Goal: Transaction & Acquisition: Purchase product/service

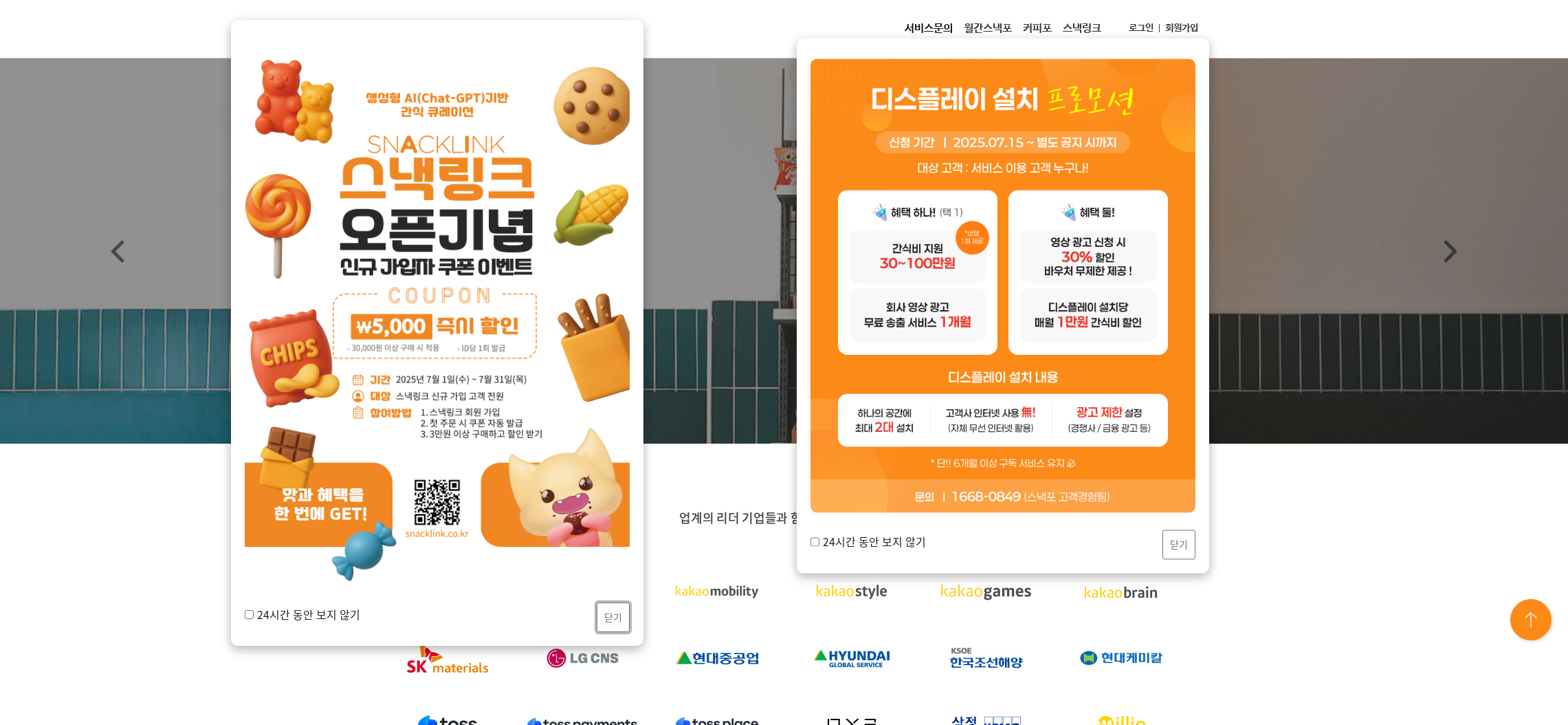
click at [613, 617] on button "닫기" at bounding box center [613, 617] width 33 height 30
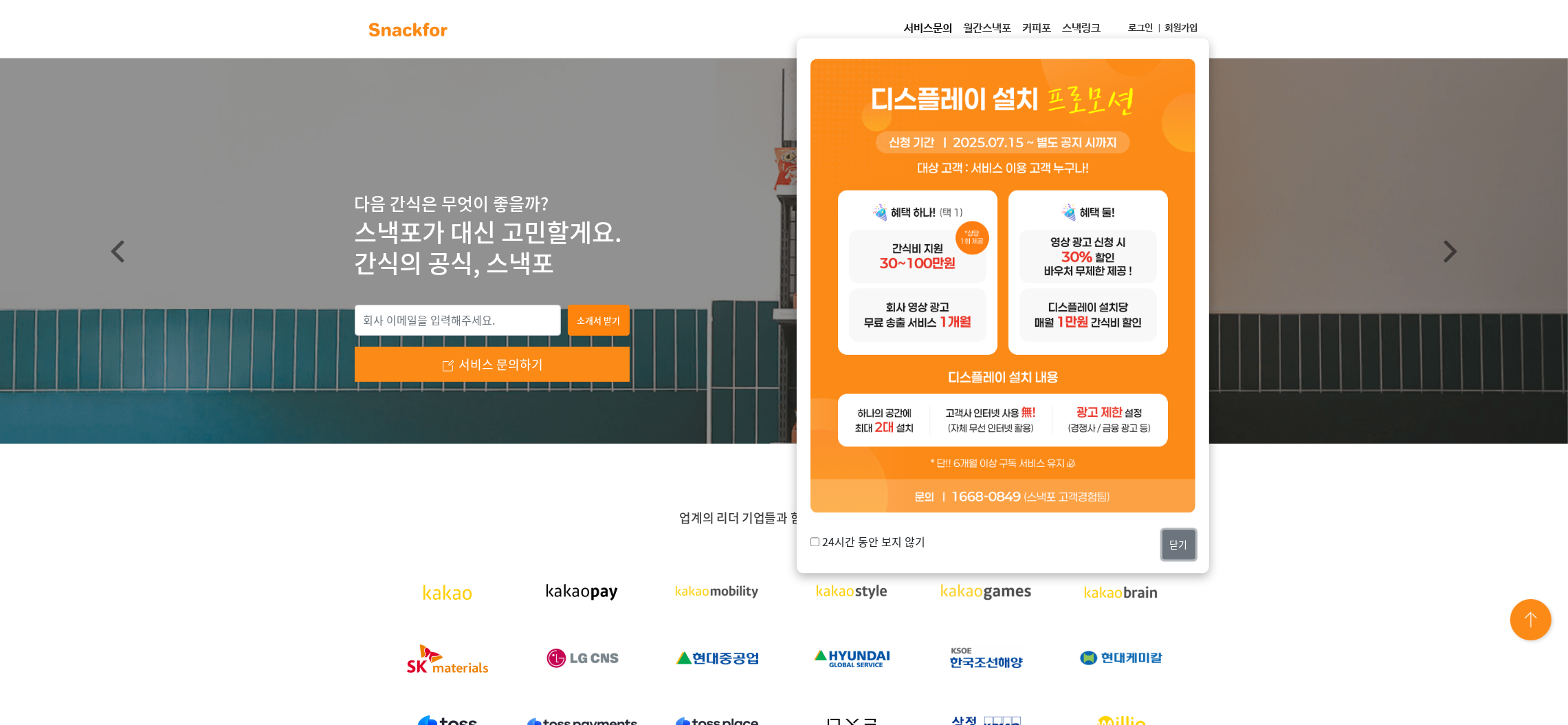
click at [1178, 549] on button "닫기" at bounding box center [1179, 544] width 33 height 30
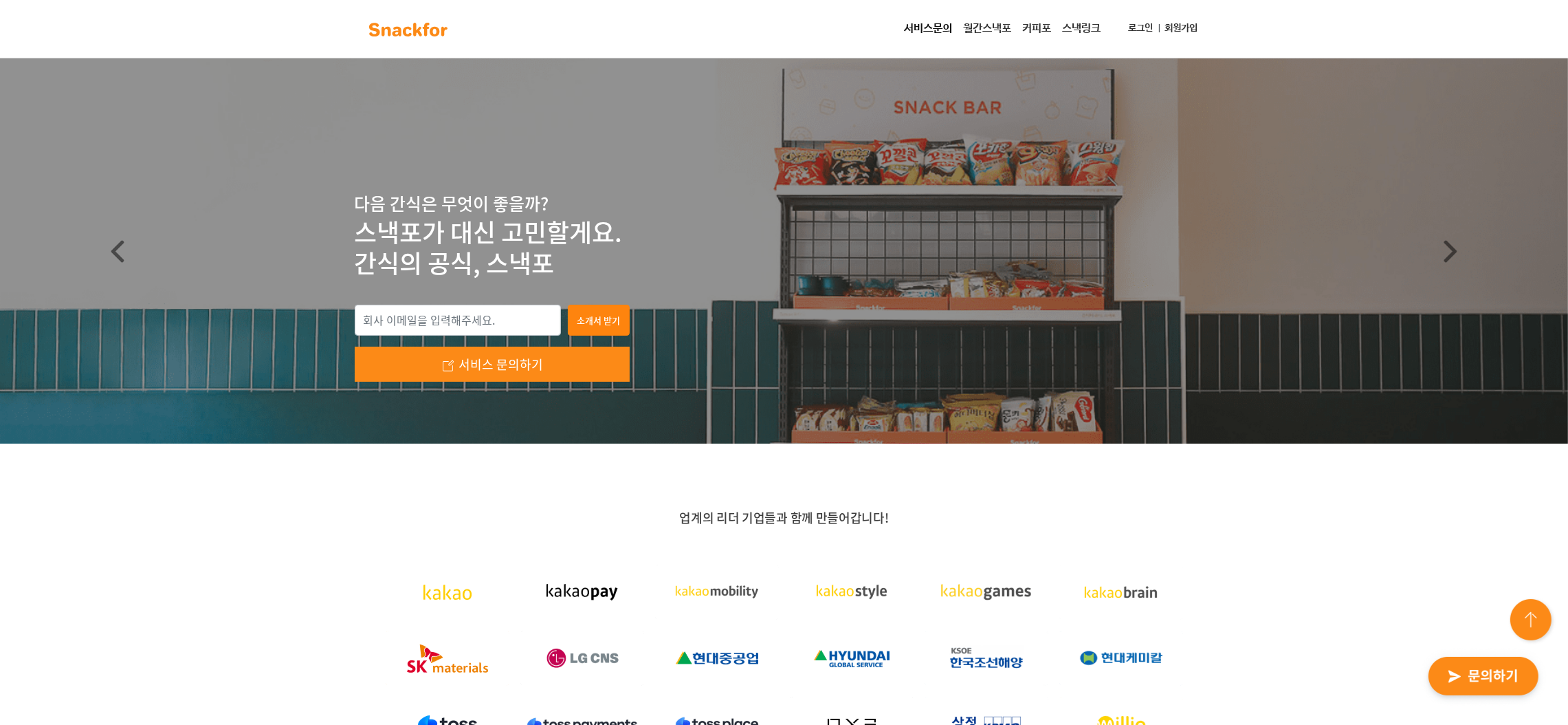
click at [1138, 32] on link "로그인" at bounding box center [1141, 28] width 36 height 25
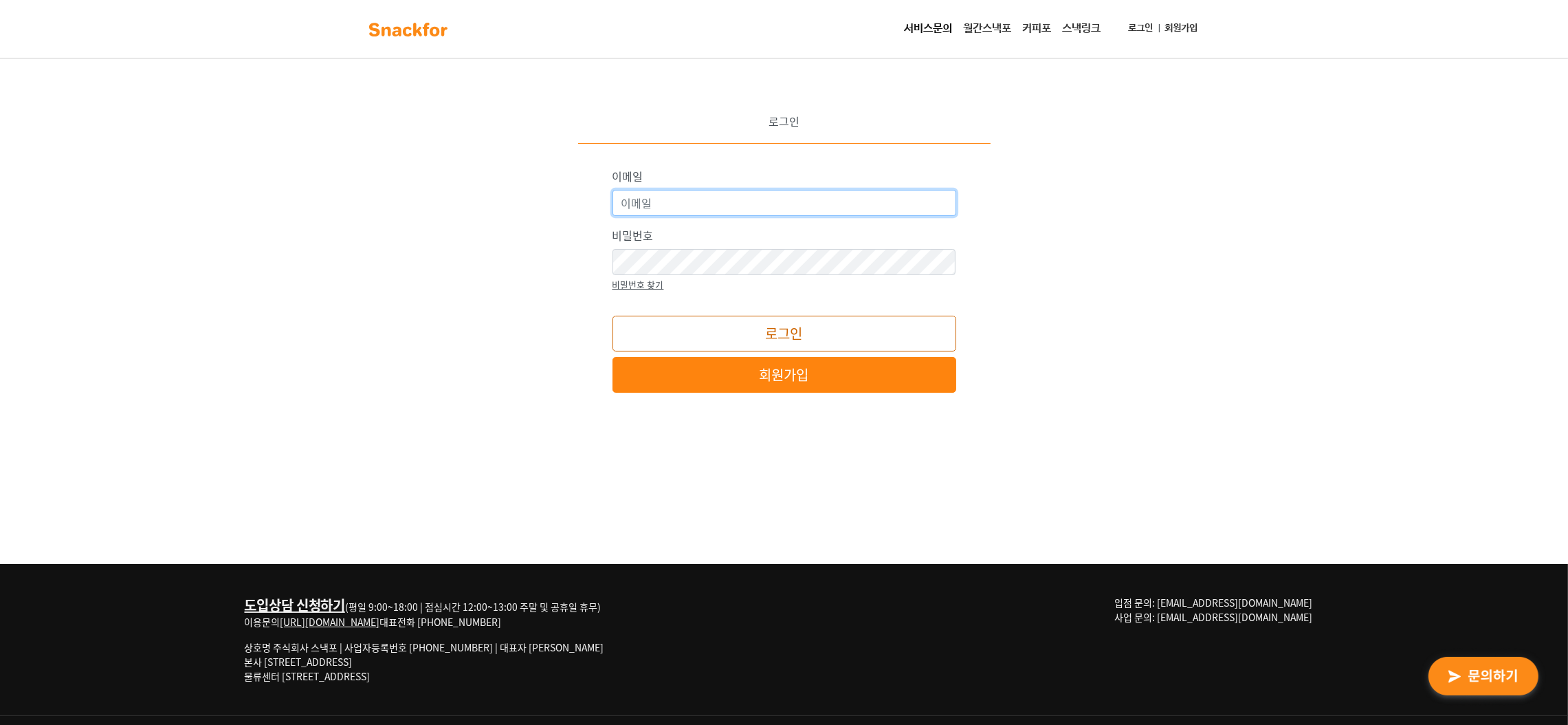
type input "snackfor@snackfor.com"
click at [686, 328] on button "로그인" at bounding box center [785, 334] width 344 height 36
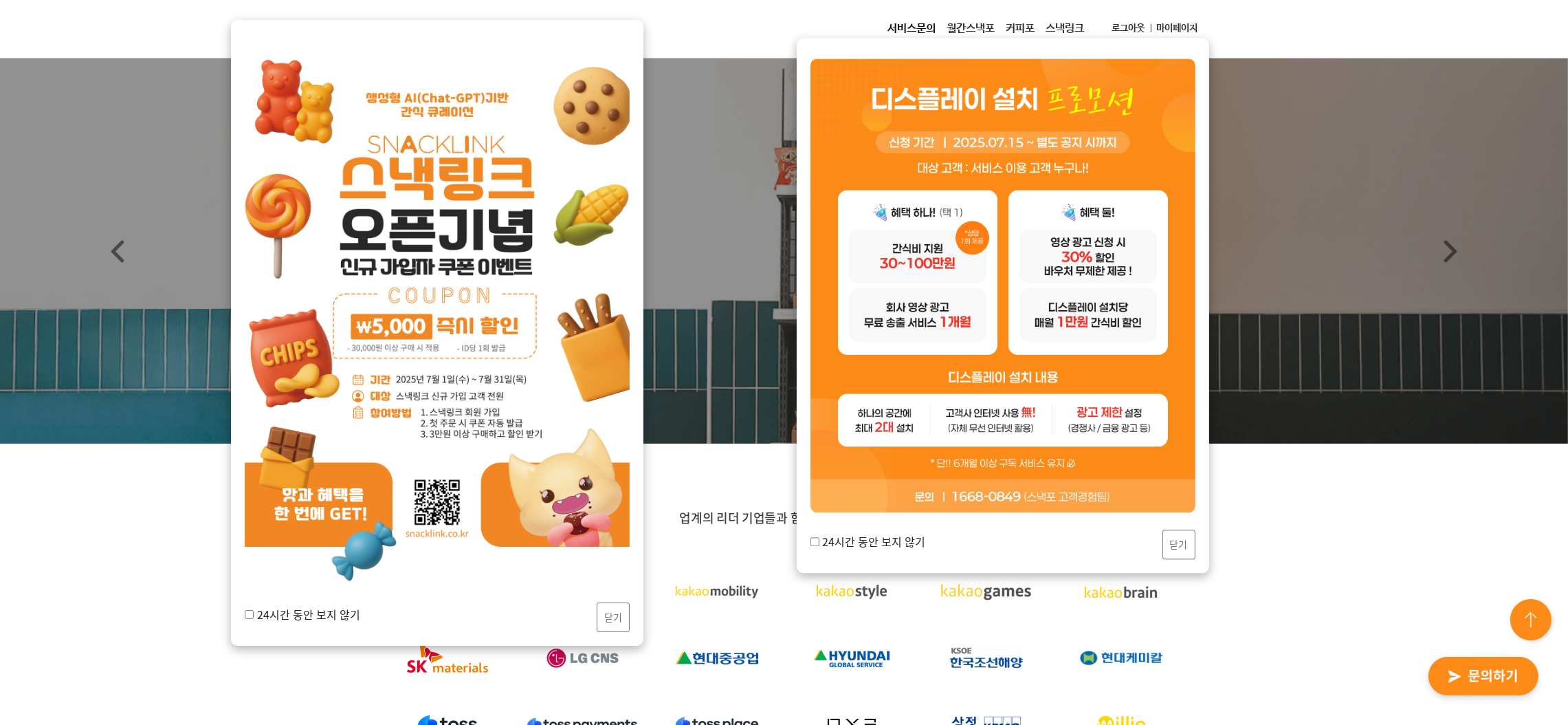
click at [1178, 19] on link "마이페이지" at bounding box center [1178, 28] width 52 height 25
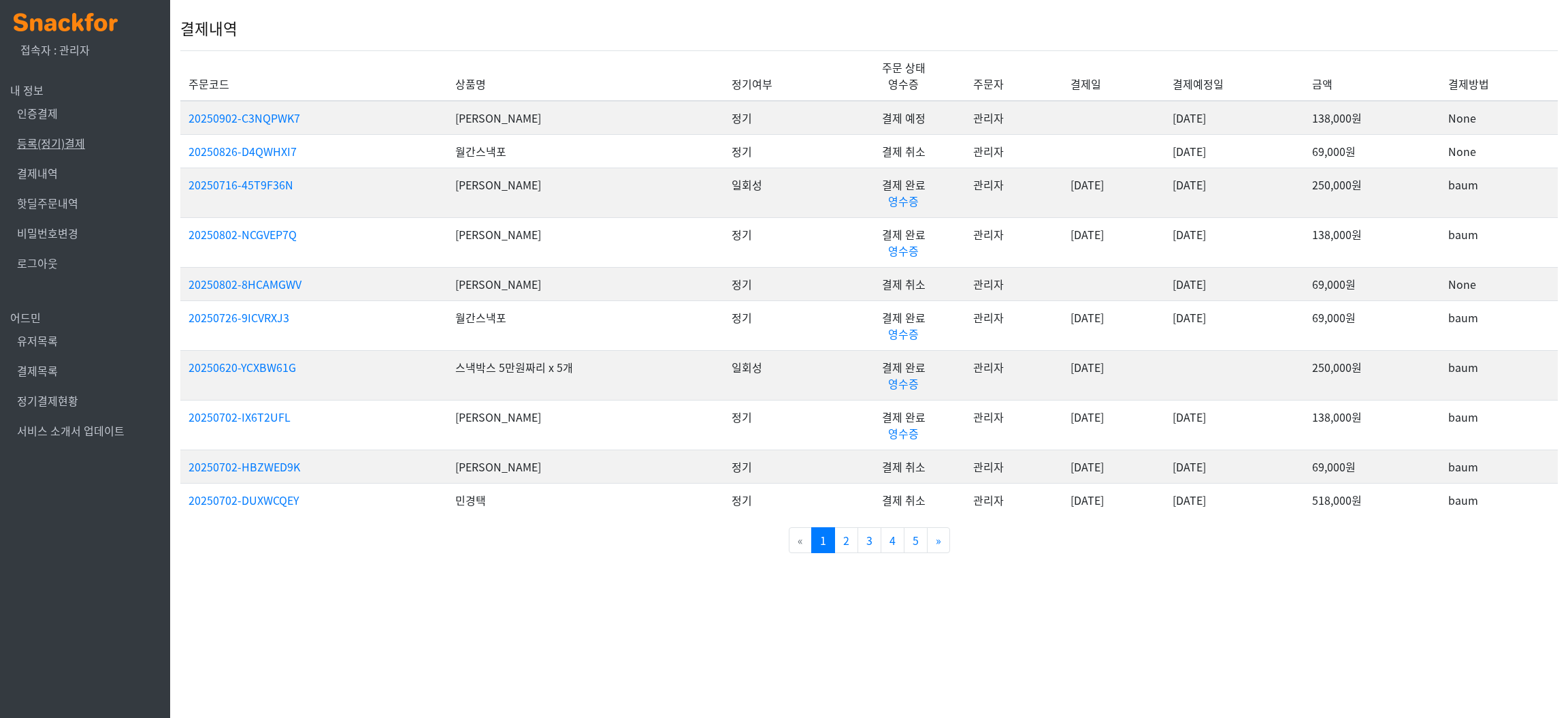
click at [77, 141] on link "등록(정기)결제" at bounding box center [50, 143] width 68 height 17
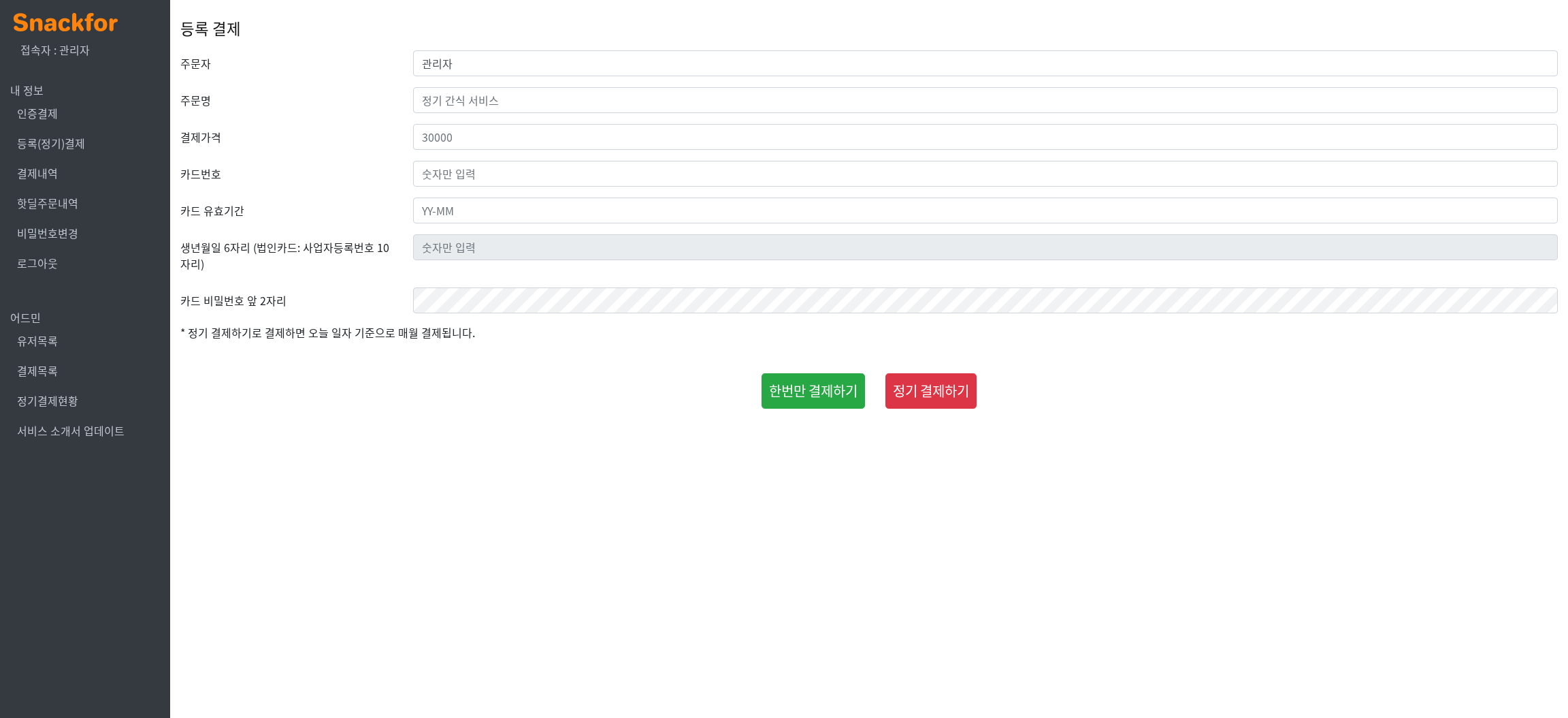
click at [501, 44] on div "등록 결제" at bounding box center [869, 29] width 1378 height 44
click at [504, 55] on input "관리자" at bounding box center [985, 63] width 1144 height 26
type input "김"
type input "삼성웰스토리FD"
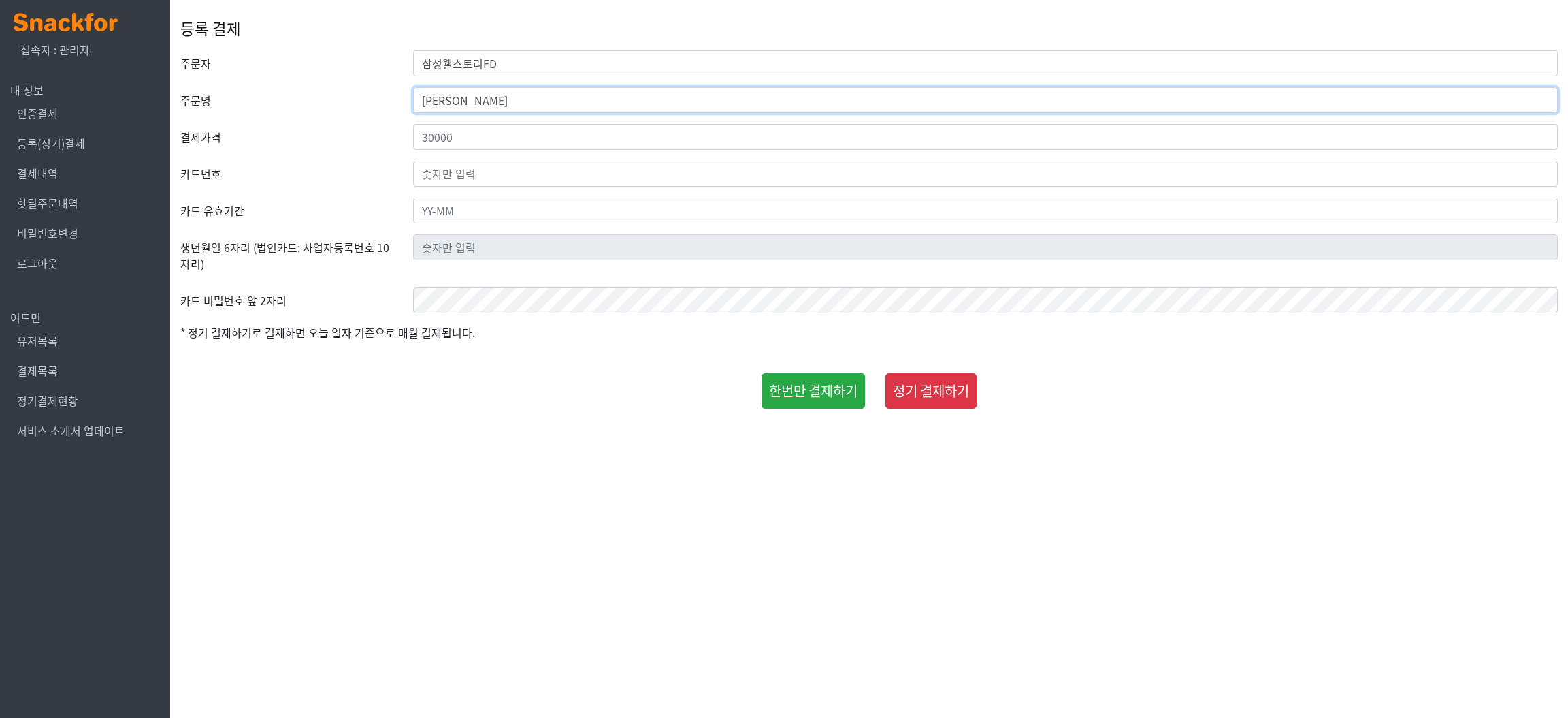
type input "김유진"
click at [573, 135] on input "number" at bounding box center [985, 137] width 1144 height 26
type input "250000"
click at [1493, 415] on html "x 접속자 : 관리자 내 정보 인증결제 등록(정기)결제 결제내역 핫딜주문내역 비밀번호변경 로그아웃 어드민 유저목록 결제목록 정기결제현황 서비스…" at bounding box center [784, 207] width 1568 height 415
click at [518, 171] on input "text" at bounding box center [985, 173] width 1144 height 26
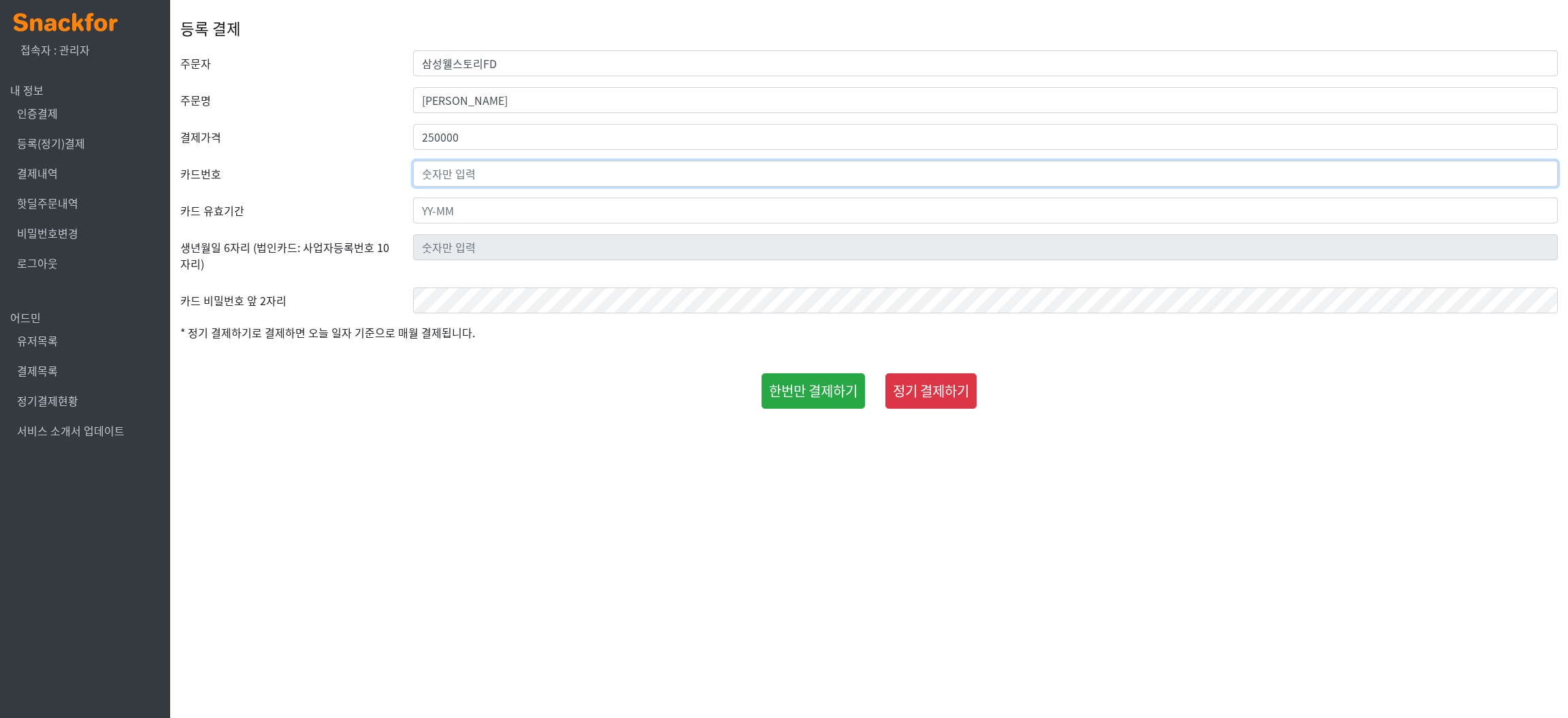
paste input "9410-8529-1169-6100"
click at [511, 179] on input "9410-8529-1169-6100" at bounding box center [985, 173] width 1144 height 26
type input "9"
type input "9410-8529-1169-6100"
type input "29-11"
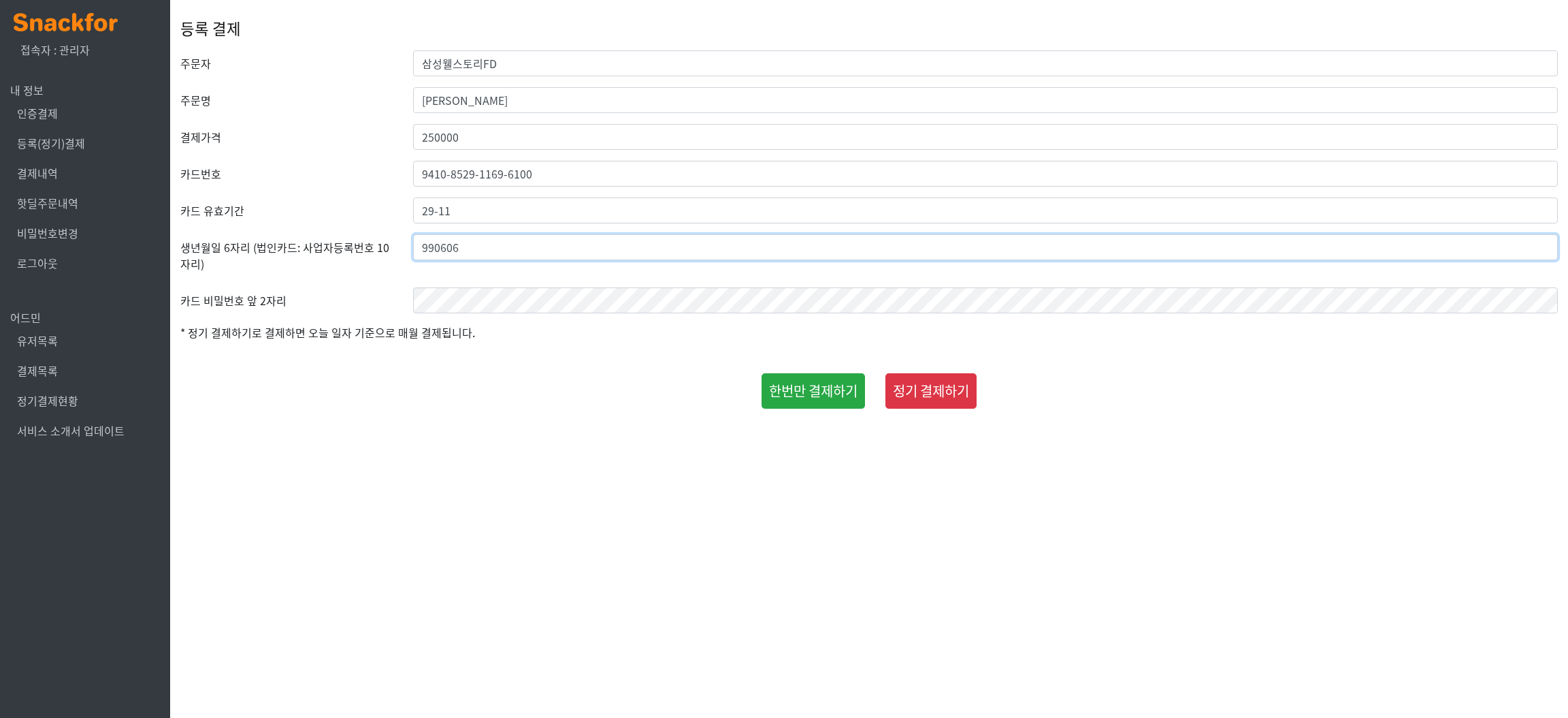
type input "990606"
click at [369, 413] on div "등록 결제 주문자 삼성웰스토리FD 주문명 김유진 결제가격 250000 카드번호 9410-8529-1169-6100 카드 유효기간 29-11 생…" at bounding box center [869, 207] width 1378 height 415
click at [773, 394] on button "한번만 결제하기" at bounding box center [813, 391] width 104 height 36
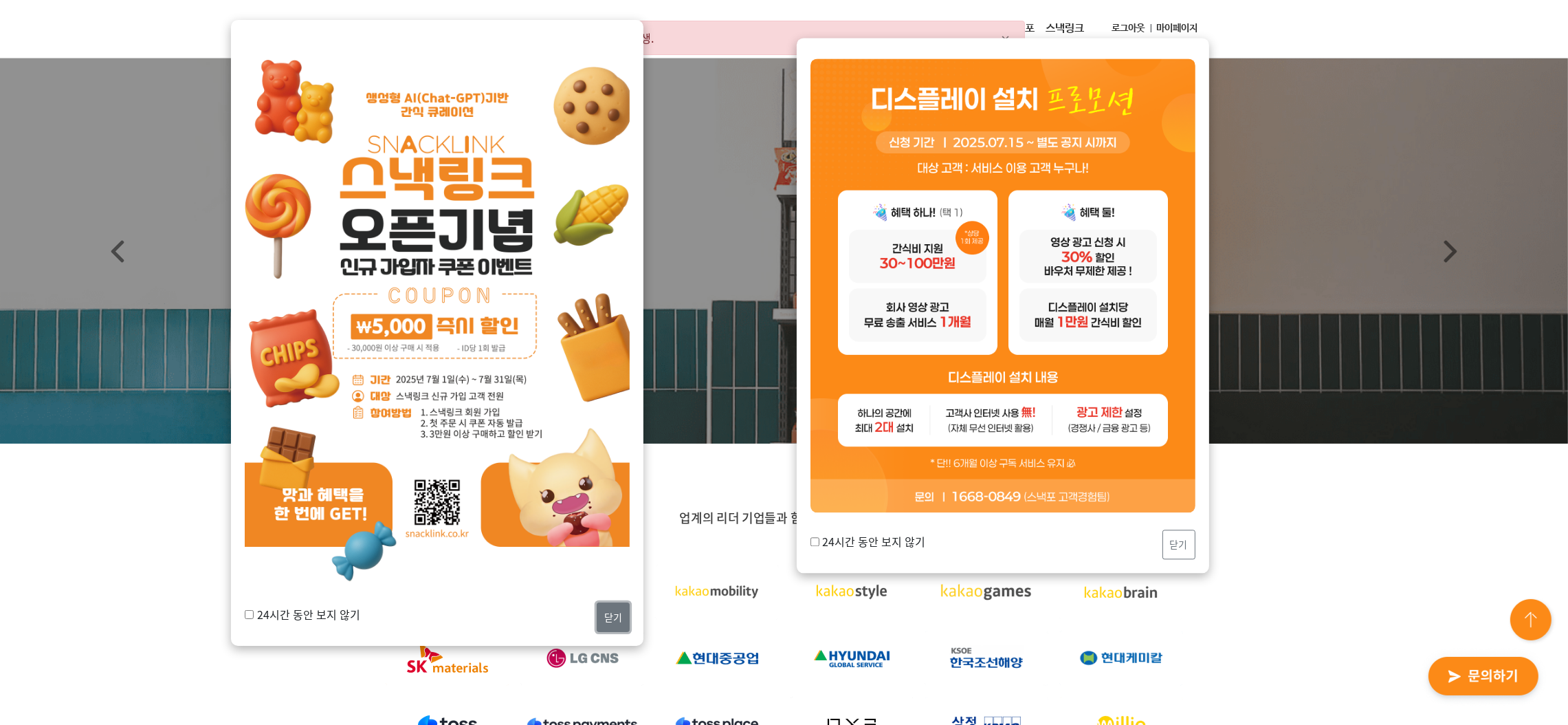
click at [608, 611] on button "닫기" at bounding box center [613, 617] width 33 height 30
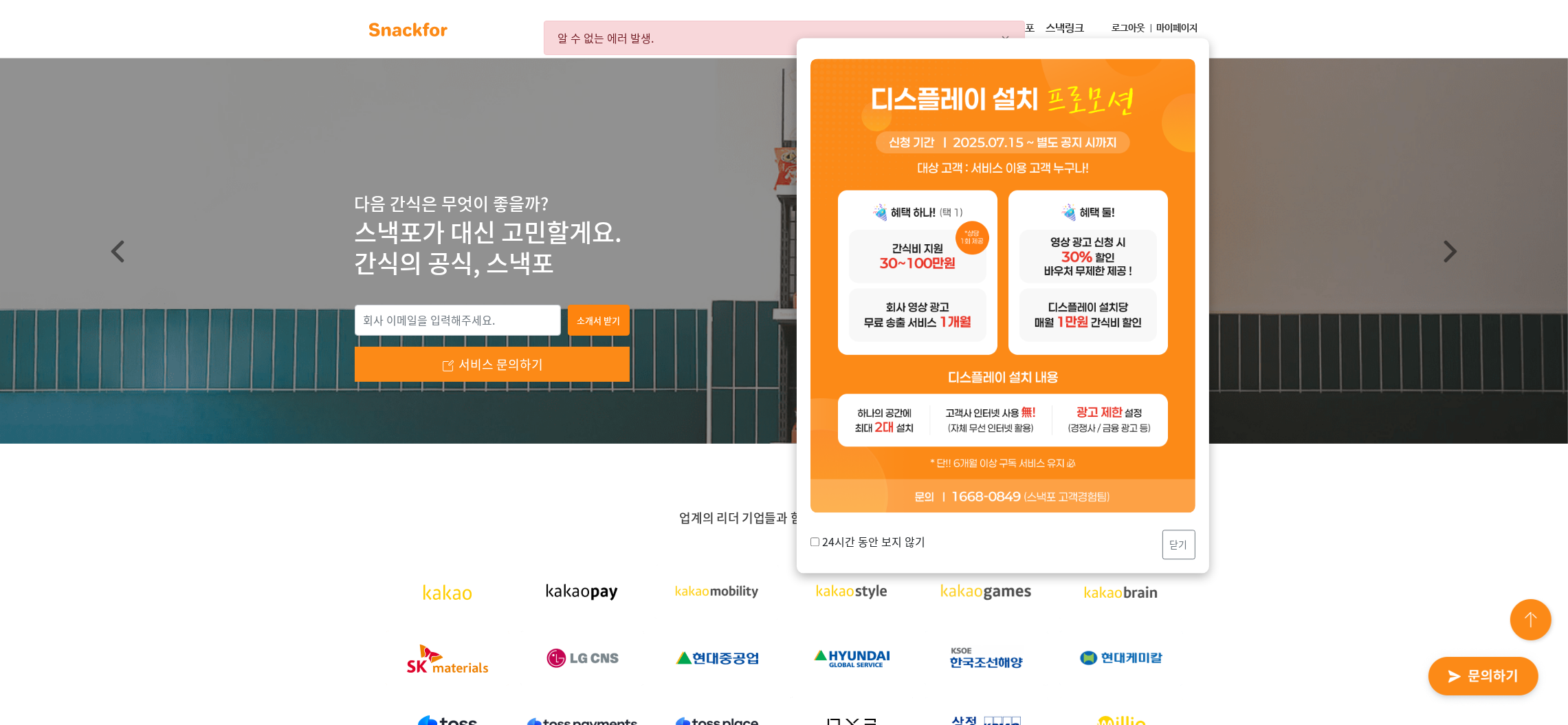
click at [1165, 28] on link "마이페이지" at bounding box center [1178, 28] width 52 height 25
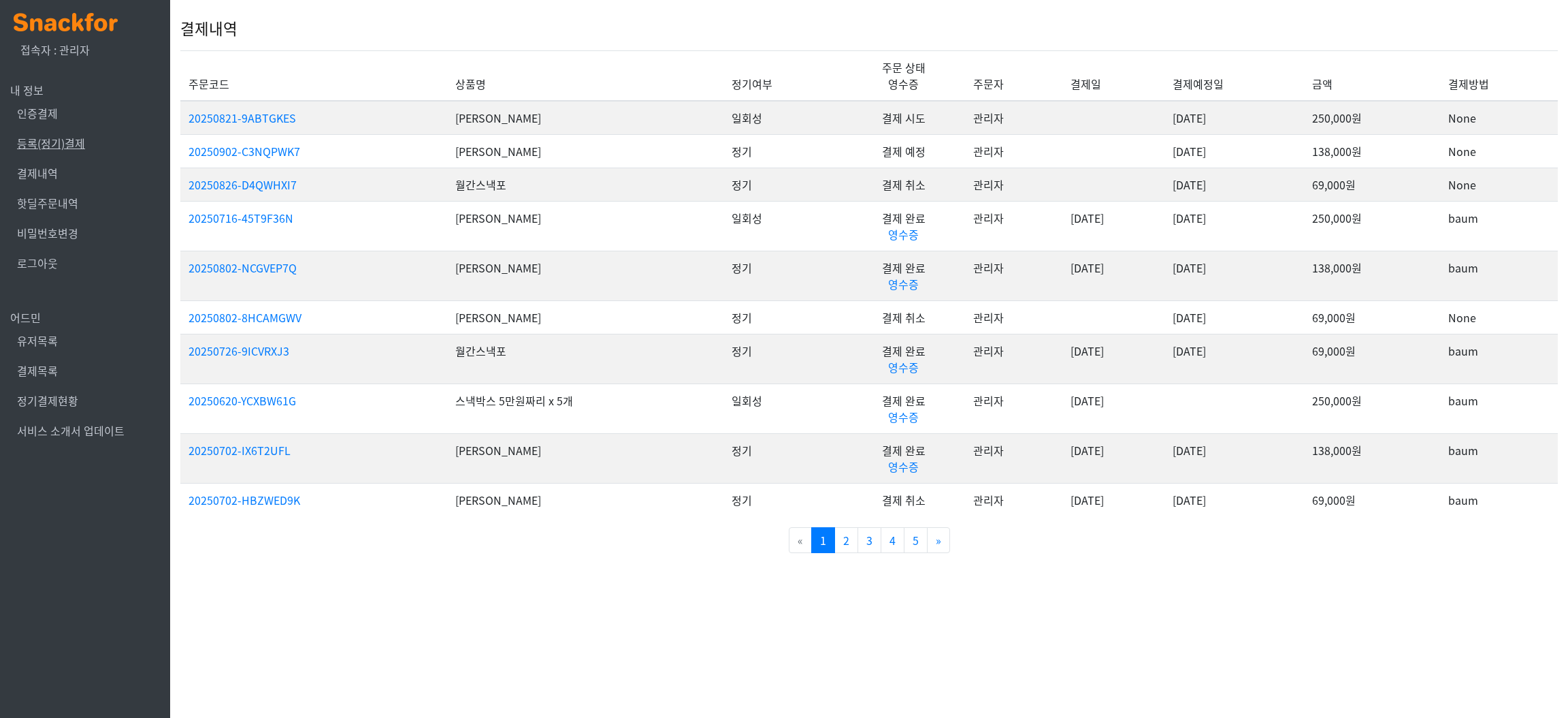
click at [70, 135] on link "등록(정기)결제" at bounding box center [50, 143] width 68 height 17
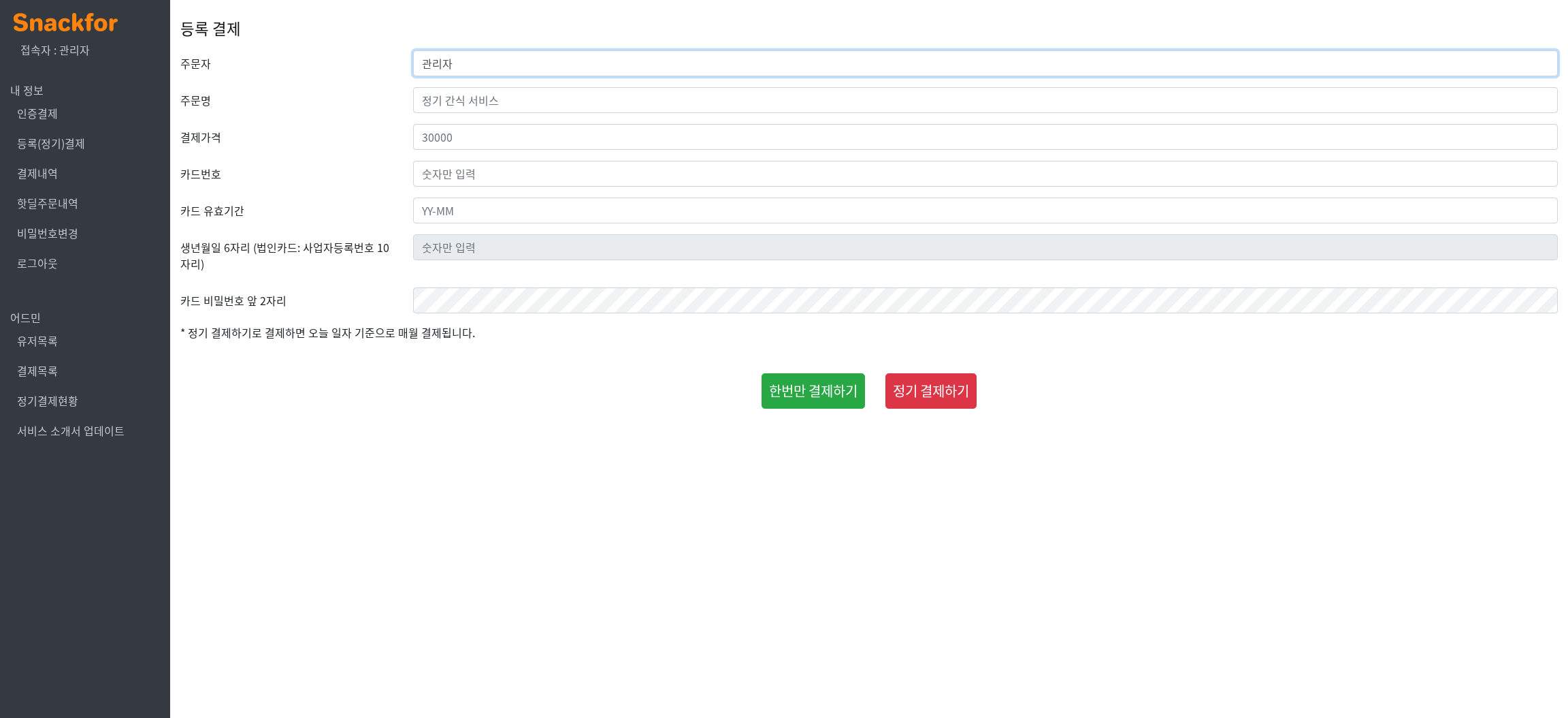
click at [581, 59] on input "관리자" at bounding box center [985, 63] width 1144 height 26
type input "t"
type input "삼성웰스토리FD"
type input "[PERSON_NAME]"
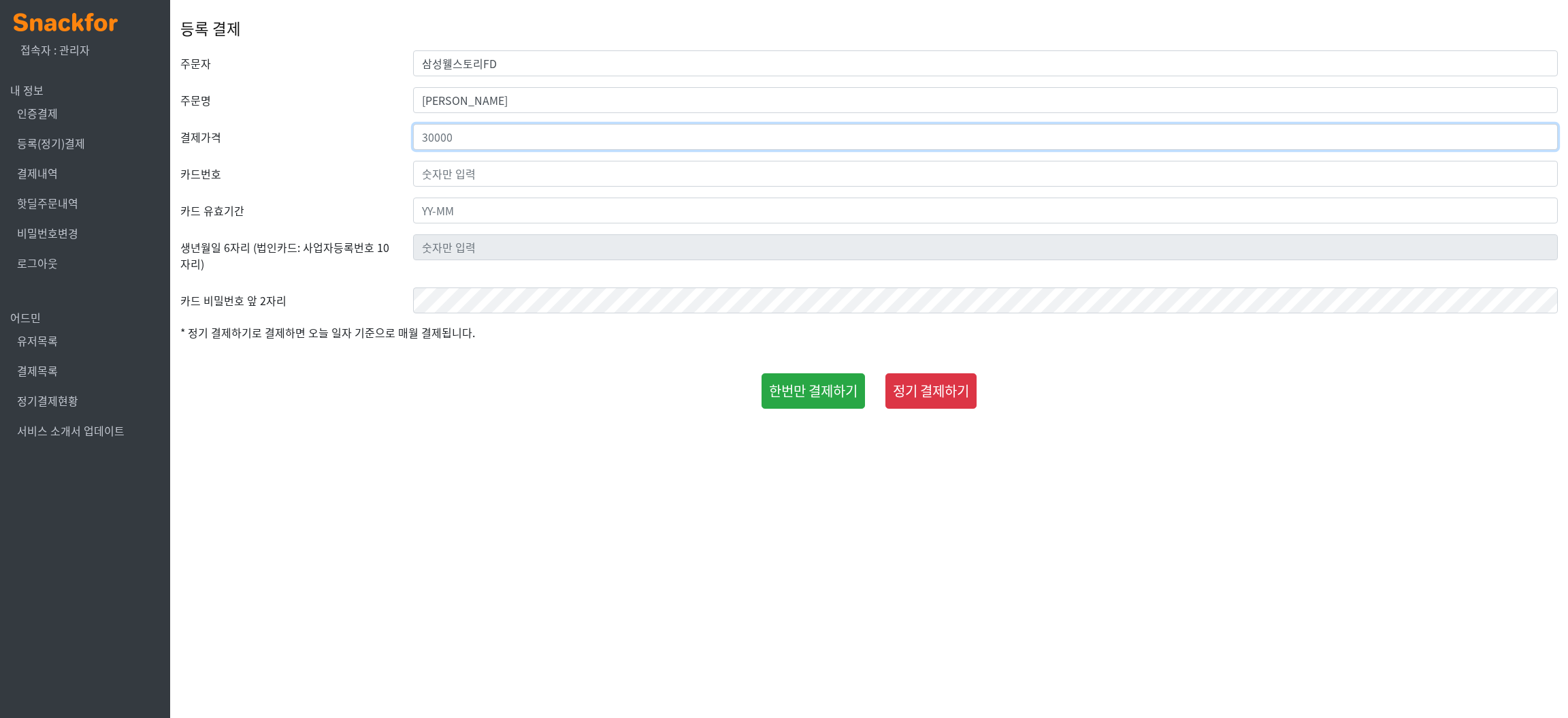
click at [640, 129] on input "number" at bounding box center [985, 137] width 1144 height 26
type input "250000"
click at [654, 167] on input "text" at bounding box center [985, 173] width 1144 height 26
type input "9410-8529-1169-6100"
type input "2"
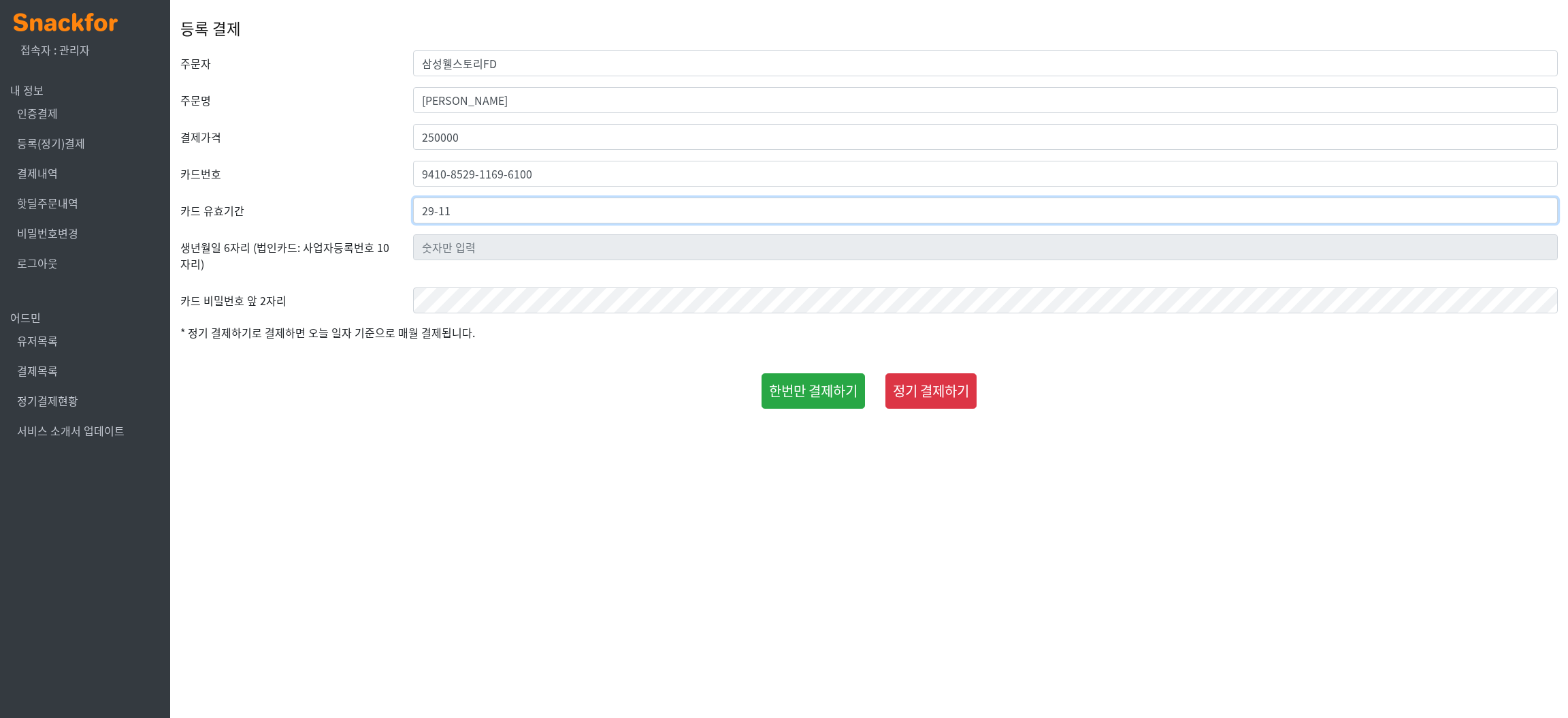
type input "29-11"
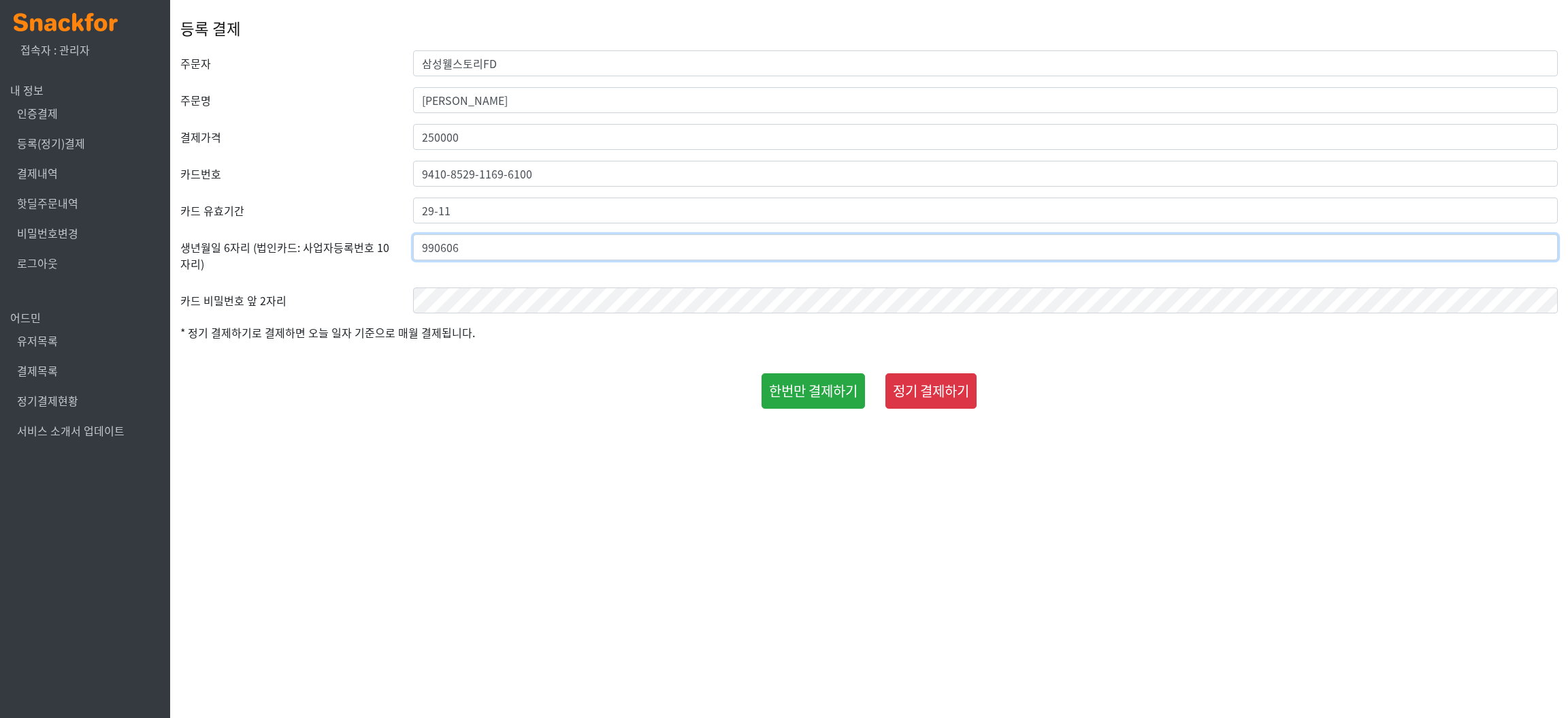
type input "990606"
click at [302, 415] on html "x 접속자 : 관리자 내 정보 인증결제 등록(정기)결제 결제내역 핫딜주문내역 비밀번호변경 로그아웃 어드민 유저목록 결제목록 정기결제현황 서비스…" at bounding box center [784, 207] width 1568 height 415
click at [786, 387] on button "한번만 결제하기" at bounding box center [813, 391] width 104 height 36
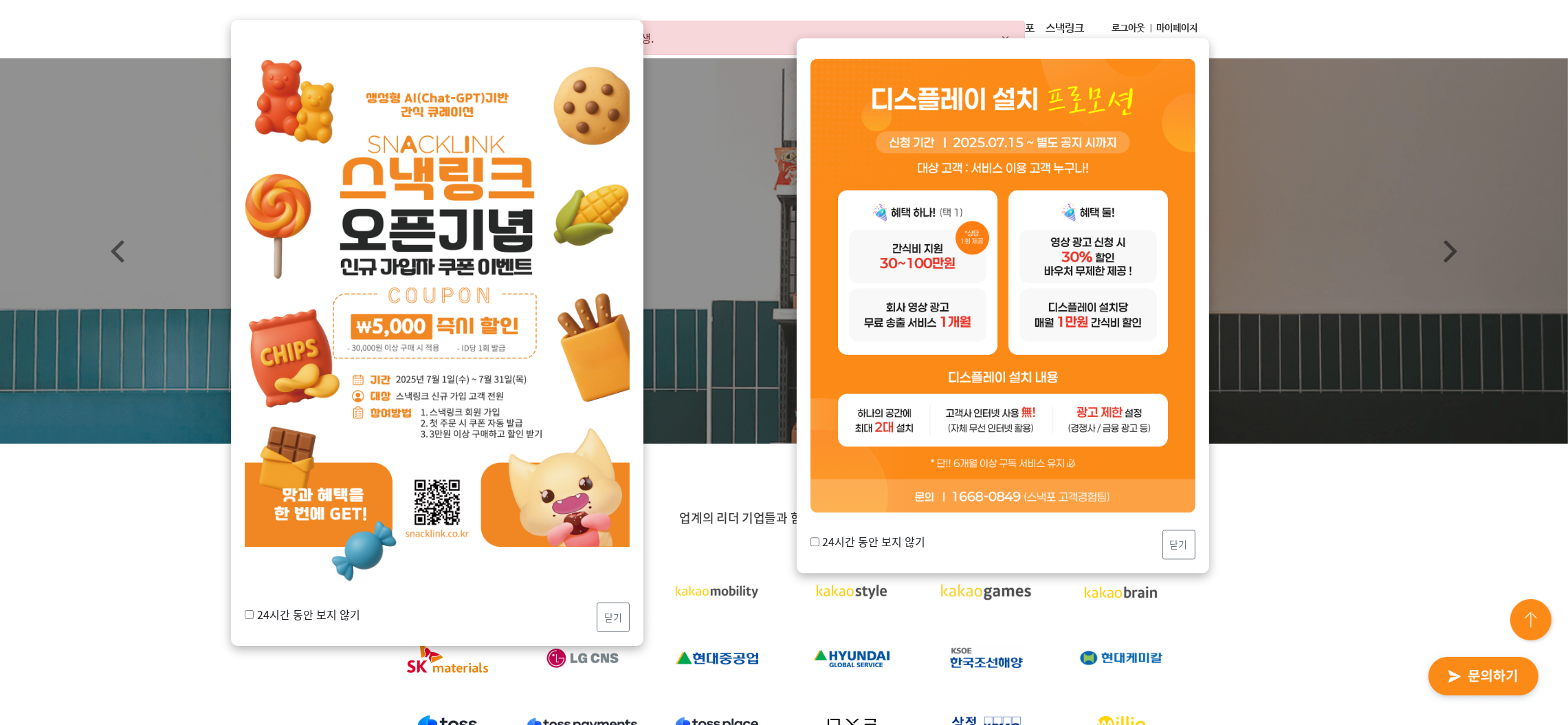
click at [302, 614] on label "24시간 동안 보지 않기" at bounding box center [303, 614] width 116 height 17
click at [254, 614] on input "24시간 동안 보지 않기" at bounding box center [249, 614] width 9 height 9
checkbox input "true"
click at [820, 539] on label "24시간 동안 보지 않기" at bounding box center [869, 542] width 116 height 17
click at [820, 539] on input "24시간 동안 보지 않기" at bounding box center [815, 541] width 9 height 9
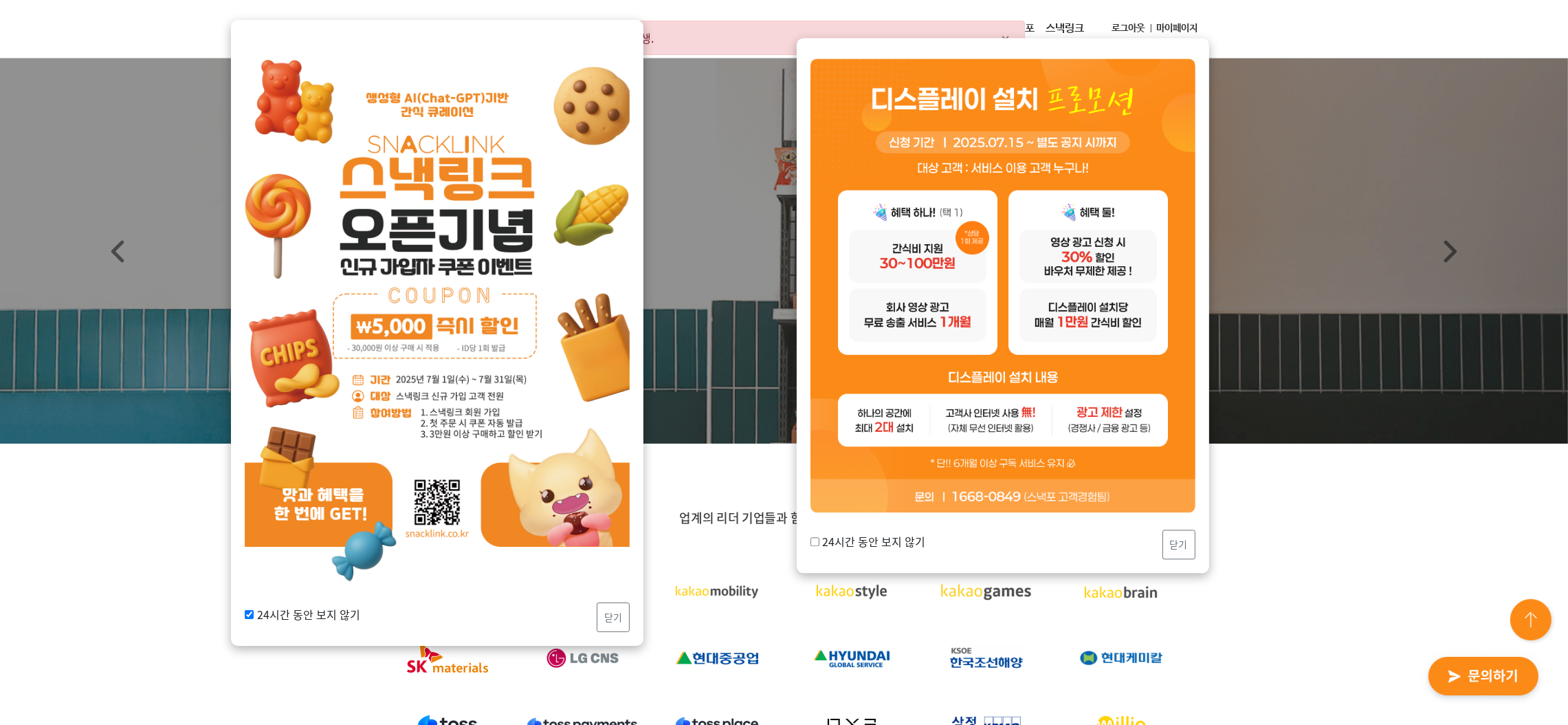
checkbox input "true"
click at [628, 613] on button "닫기" at bounding box center [613, 617] width 33 height 30
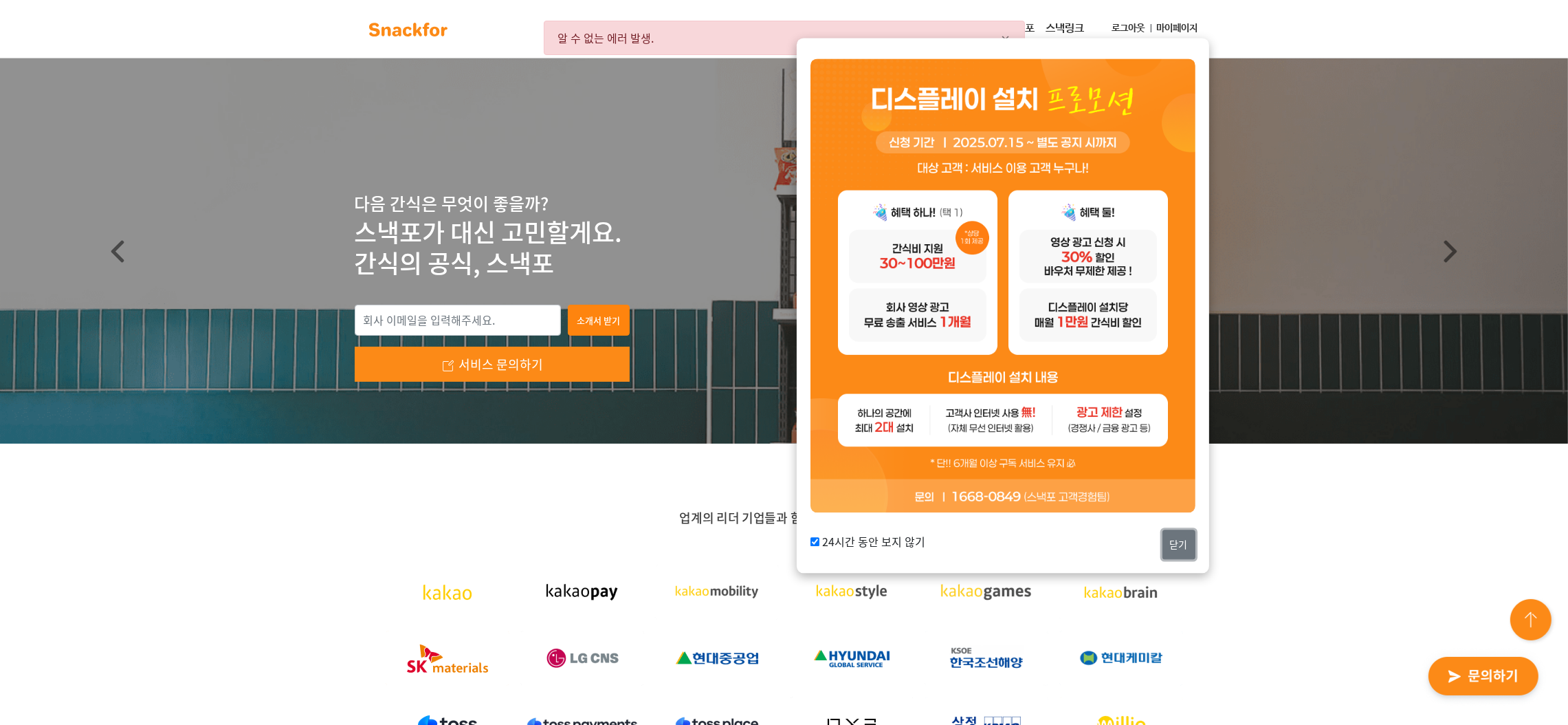
click at [1185, 531] on button "닫기" at bounding box center [1179, 544] width 33 height 30
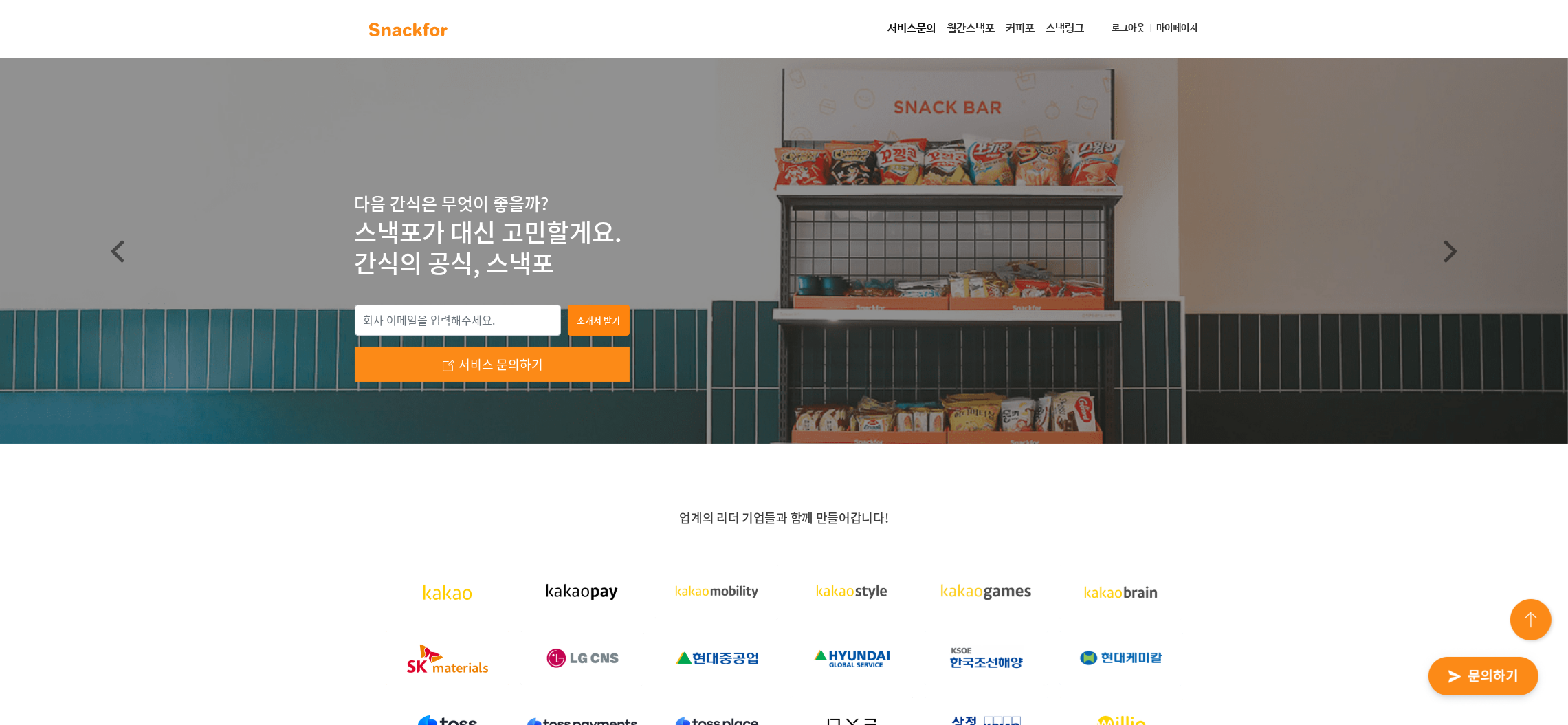
click at [113, 553] on div "업계의 리더 기업들과 함께 만들어갑니다!" at bounding box center [784, 682] width 1568 height 479
click at [1181, 26] on link "마이페이지" at bounding box center [1178, 28] width 52 height 25
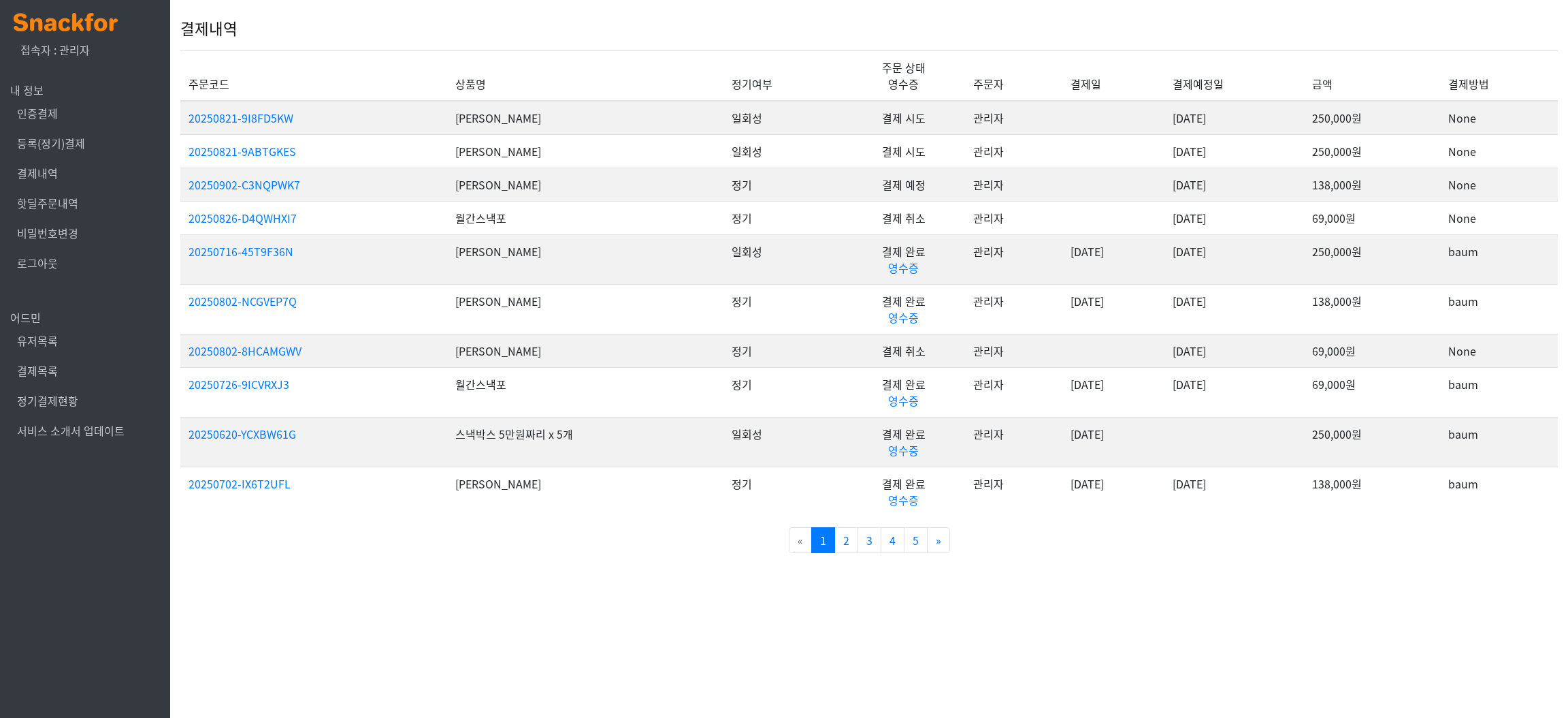
click at [34, 360] on li "결제목록" at bounding box center [84, 370] width 149 height 30
click at [44, 369] on link "결제목록" at bounding box center [37, 370] width 41 height 17
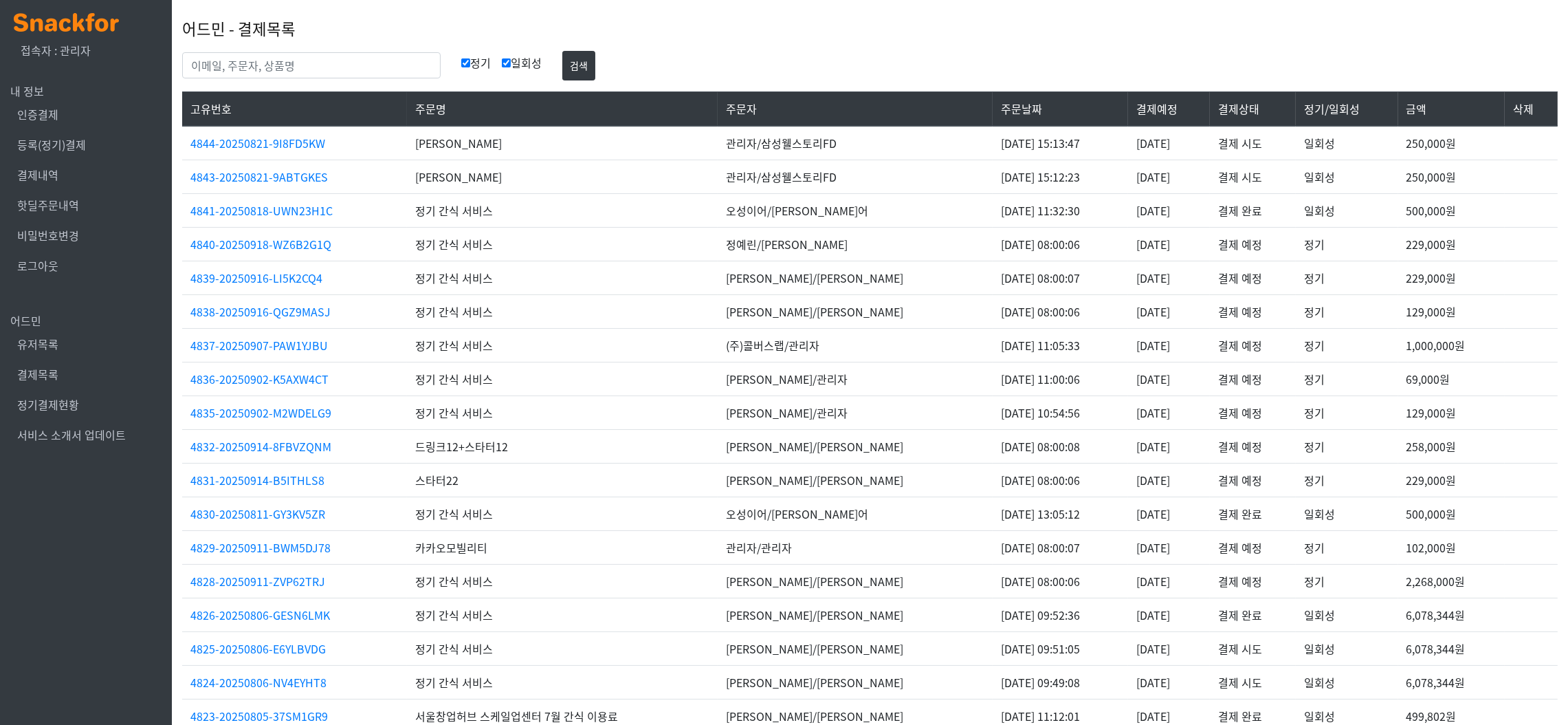
click at [663, 289] on td "정기 간식 서비스" at bounding box center [562, 278] width 311 height 34
click at [64, 143] on link "등록(정기)결제" at bounding box center [51, 144] width 69 height 17
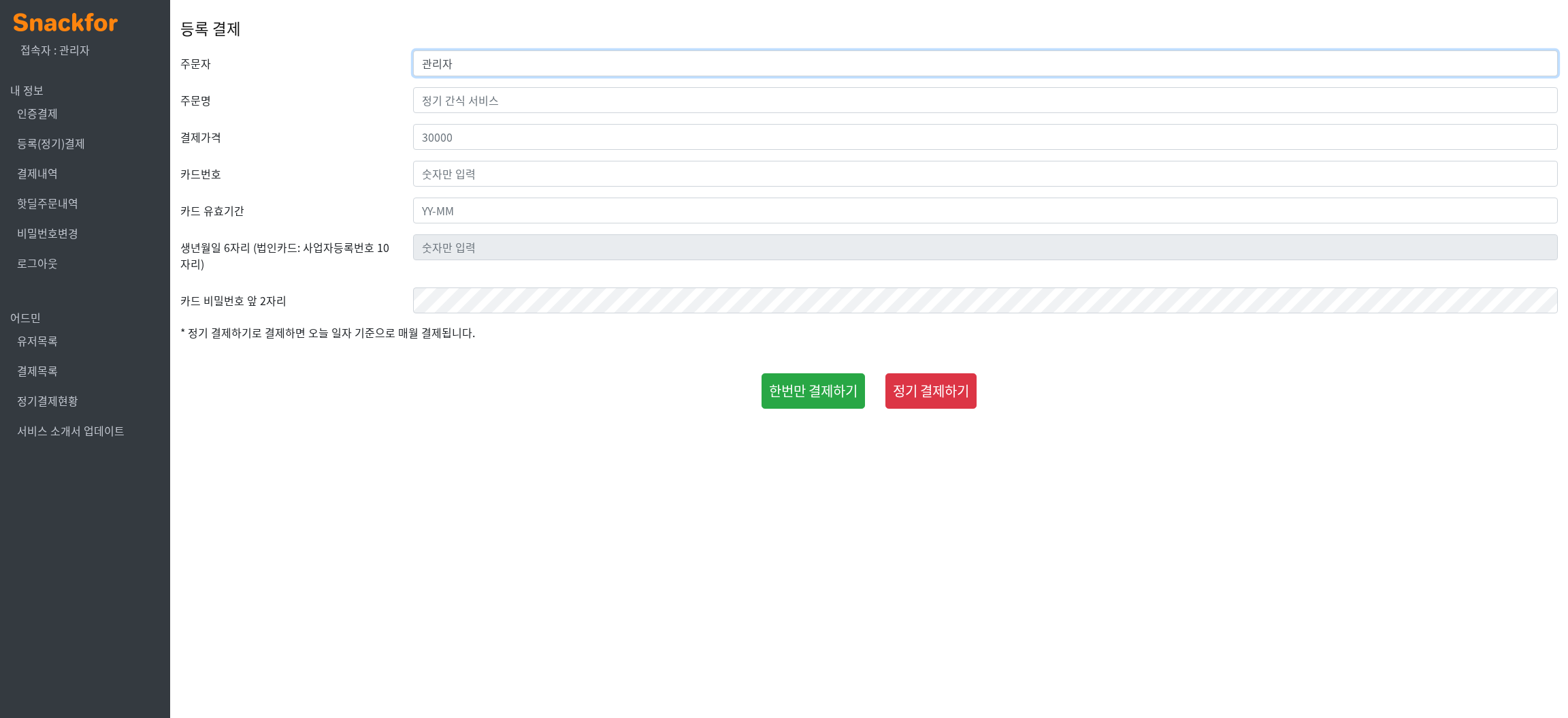
click at [497, 67] on input "관리자" at bounding box center [985, 63] width 1144 height 26
type input "D"
click at [576, 55] on input "웰스토리FD" at bounding box center [985, 63] width 1144 height 26
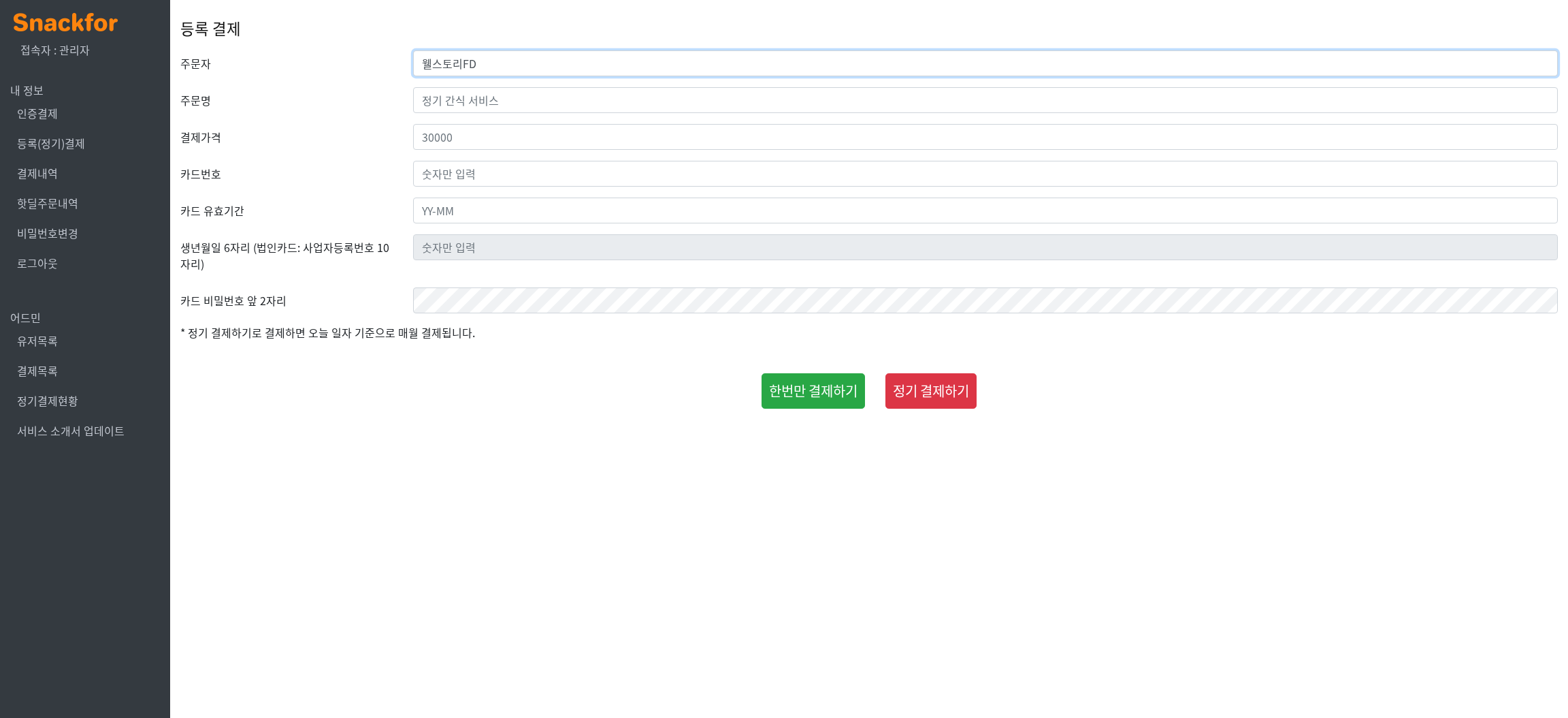
click at [576, 55] on input "웰스토리FD" at bounding box center [985, 63] width 1144 height 26
type input "T"
type input "삼성웰스토리"
type input "김유진"
click at [518, 143] on input "number" at bounding box center [985, 137] width 1144 height 26
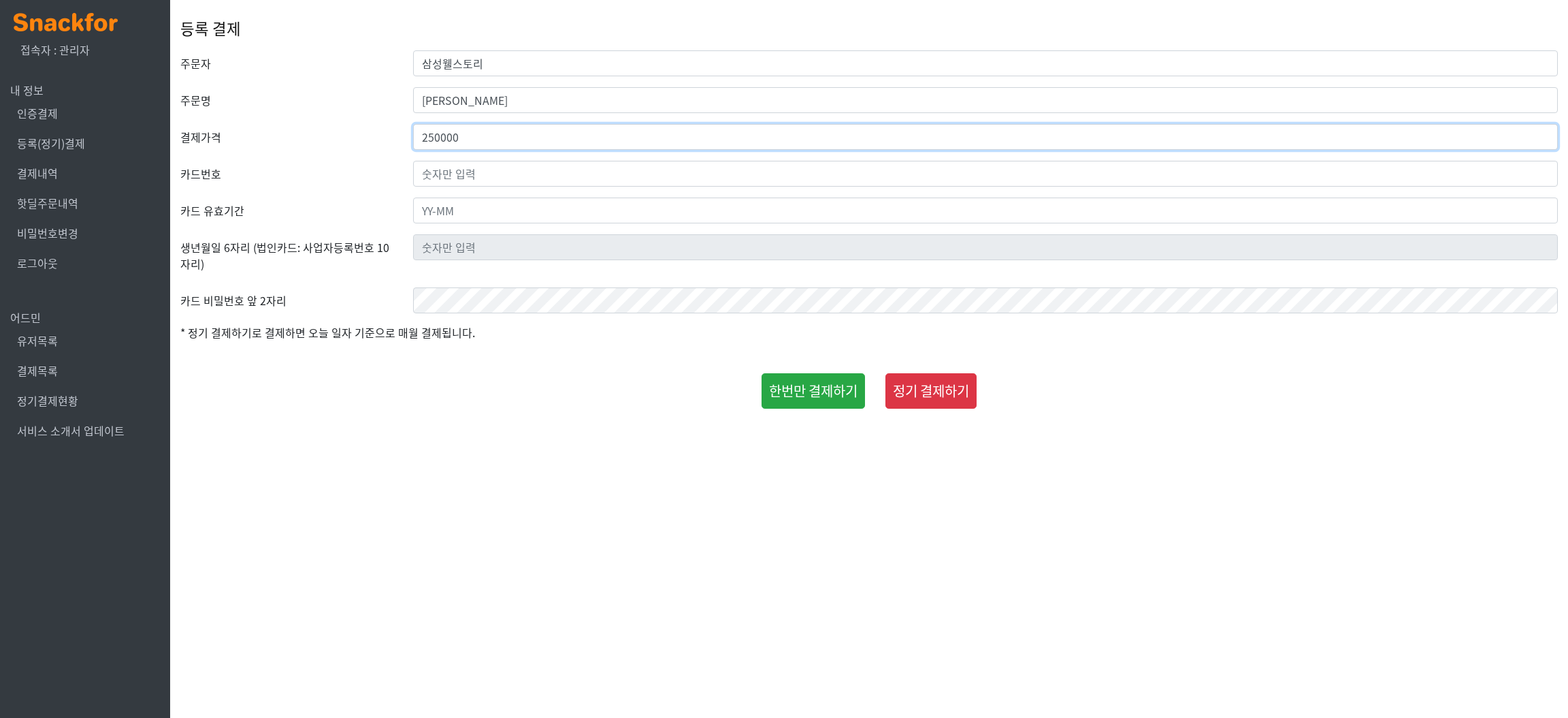
type input "250000"
click at [529, 177] on input "text" at bounding box center [985, 173] width 1144 height 26
paste input "9410-8529-1169-6100"
type input "9410-8529-1169-6100"
click at [539, 206] on input "text" at bounding box center [985, 210] width 1144 height 26
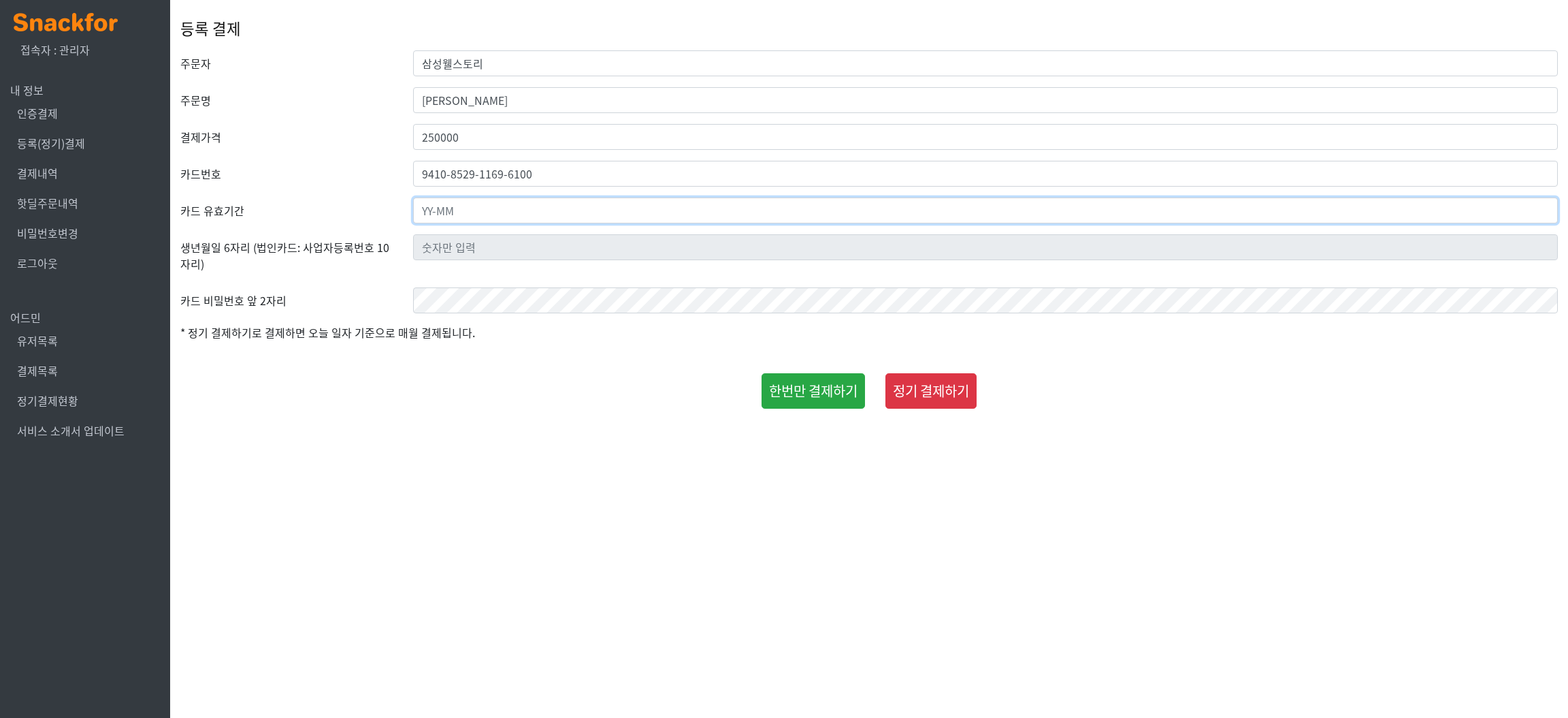
click at [489, 208] on input "text" at bounding box center [985, 210] width 1144 height 26
type input "29-11"
click at [547, 415] on html "x 접속자 : 관리자 내 정보 인증결제 등록(정기)결제 결제내역 핫딜주문내역 비밀번호변경 로그아웃 어드민 유저목록 결제목록 정기결제현황 서비스…" at bounding box center [784, 207] width 1568 height 415
click at [509, 243] on input "text" at bounding box center [985, 248] width 1144 height 26
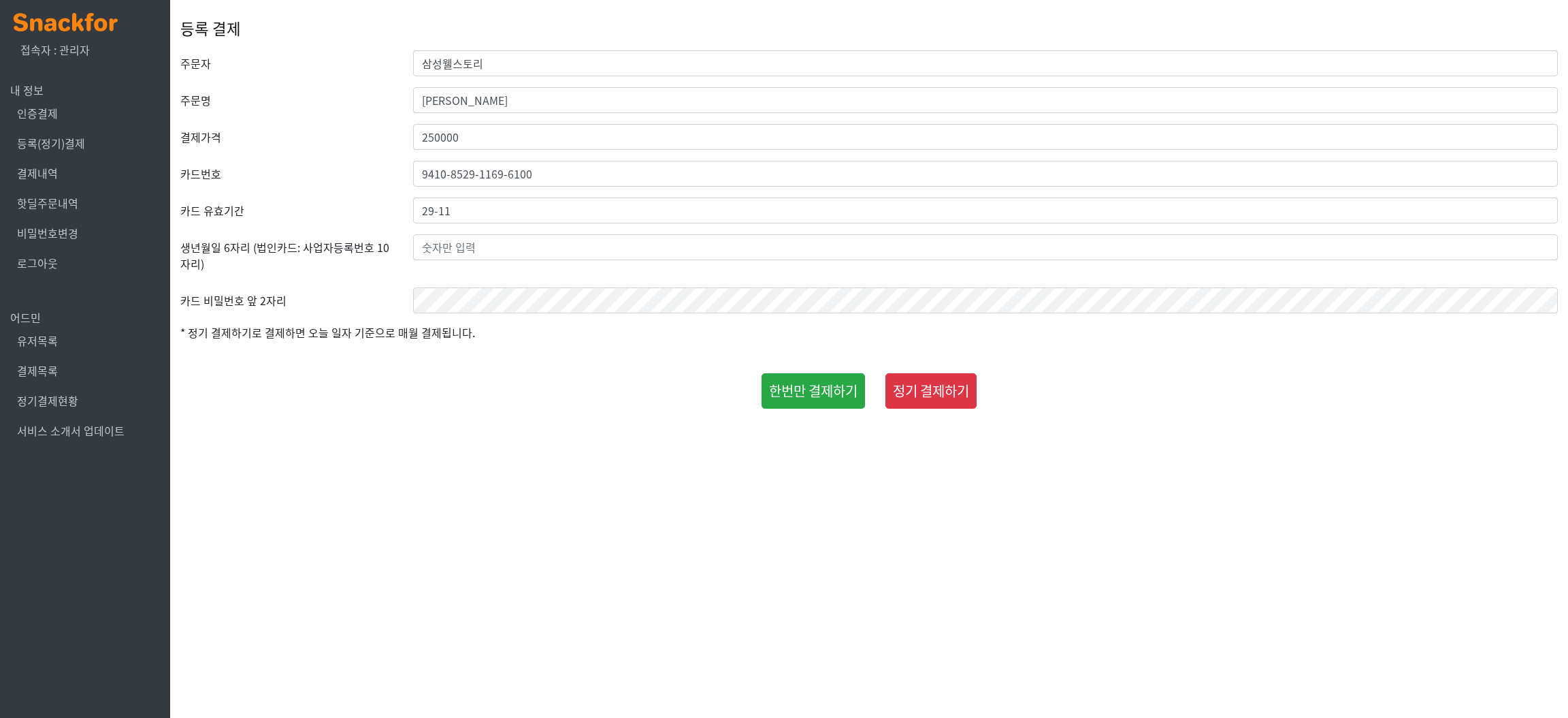
drag, startPoint x: 1398, startPoint y: 586, endPoint x: 914, endPoint y: 341, distance: 542.5
click at [1398, 415] on html "x 접속자 : 관리자 내 정보 인증결제 등록(정기)결제 결제내역 핫딜주문내역 비밀번호변경 로그아웃 어드민 유저목록 결제목록 정기결제현황 서비스…" at bounding box center [784, 207] width 1568 height 415
click at [592, 239] on input "text" at bounding box center [985, 248] width 1144 height 26
paste input "990606"
type input "990606"
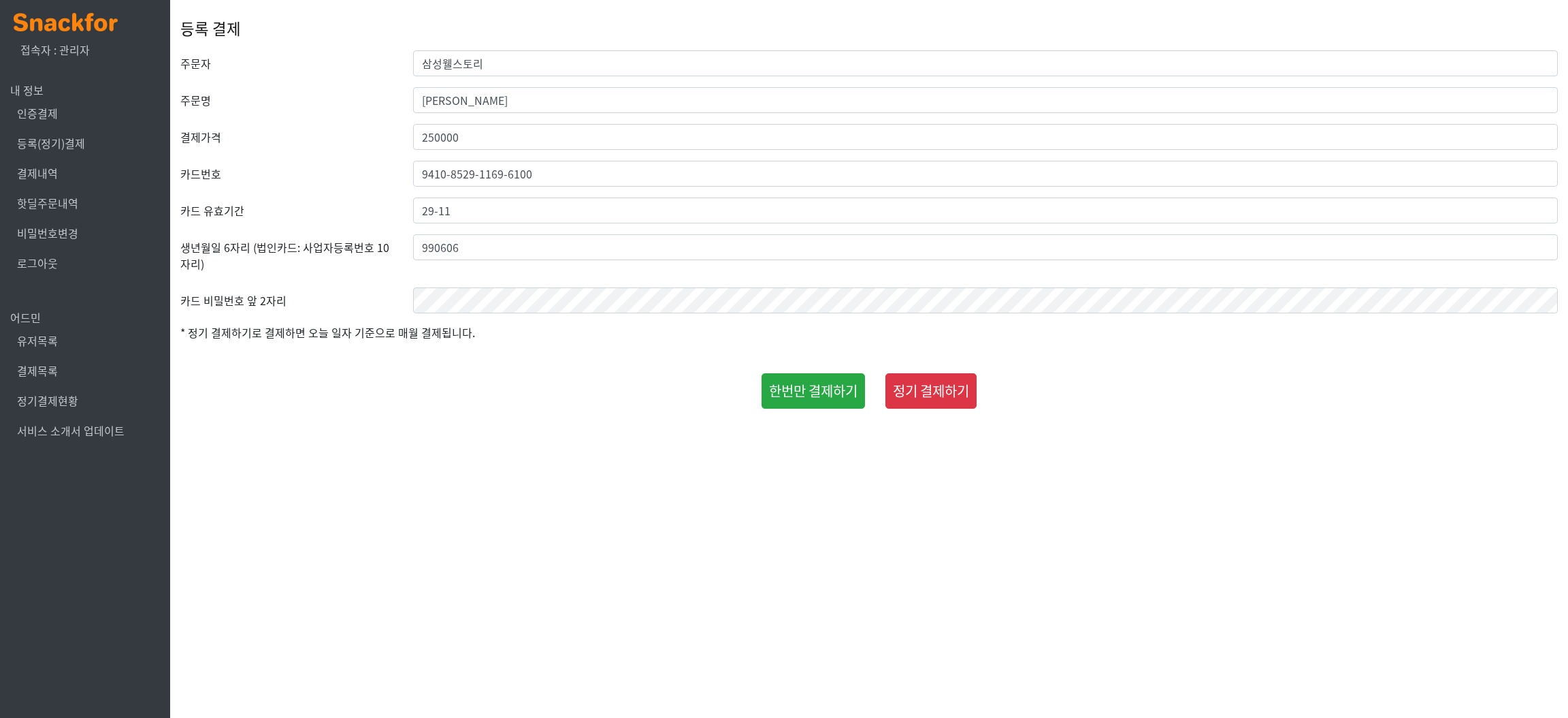
click at [384, 415] on html "x 접속자 : 관리자 내 정보 인증결제 등록(정기)결제 결제내역 핫딜주문내역 비밀번호변경 로그아웃 어드민 유저목록 결제목록 정기결제현황 서비스…" at bounding box center [784, 207] width 1568 height 415
click at [810, 391] on button "한번만 결제하기" at bounding box center [813, 391] width 104 height 36
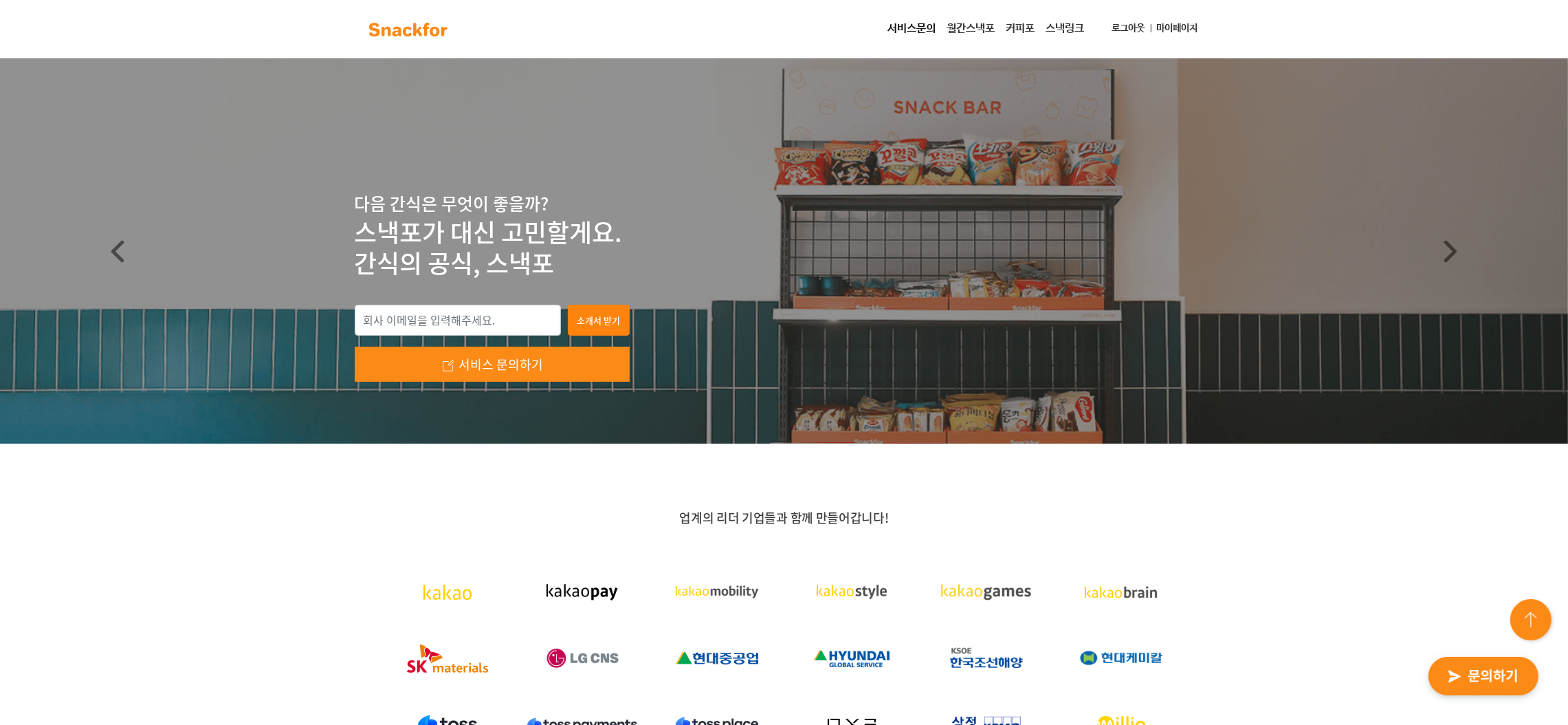
click at [650, 30] on div "서비스문의 월간스낵포 커피포 스낵링크 로그아웃 마이페이지" at bounding box center [833, 29] width 741 height 28
click at [1185, 23] on link "마이페이지" at bounding box center [1178, 28] width 52 height 25
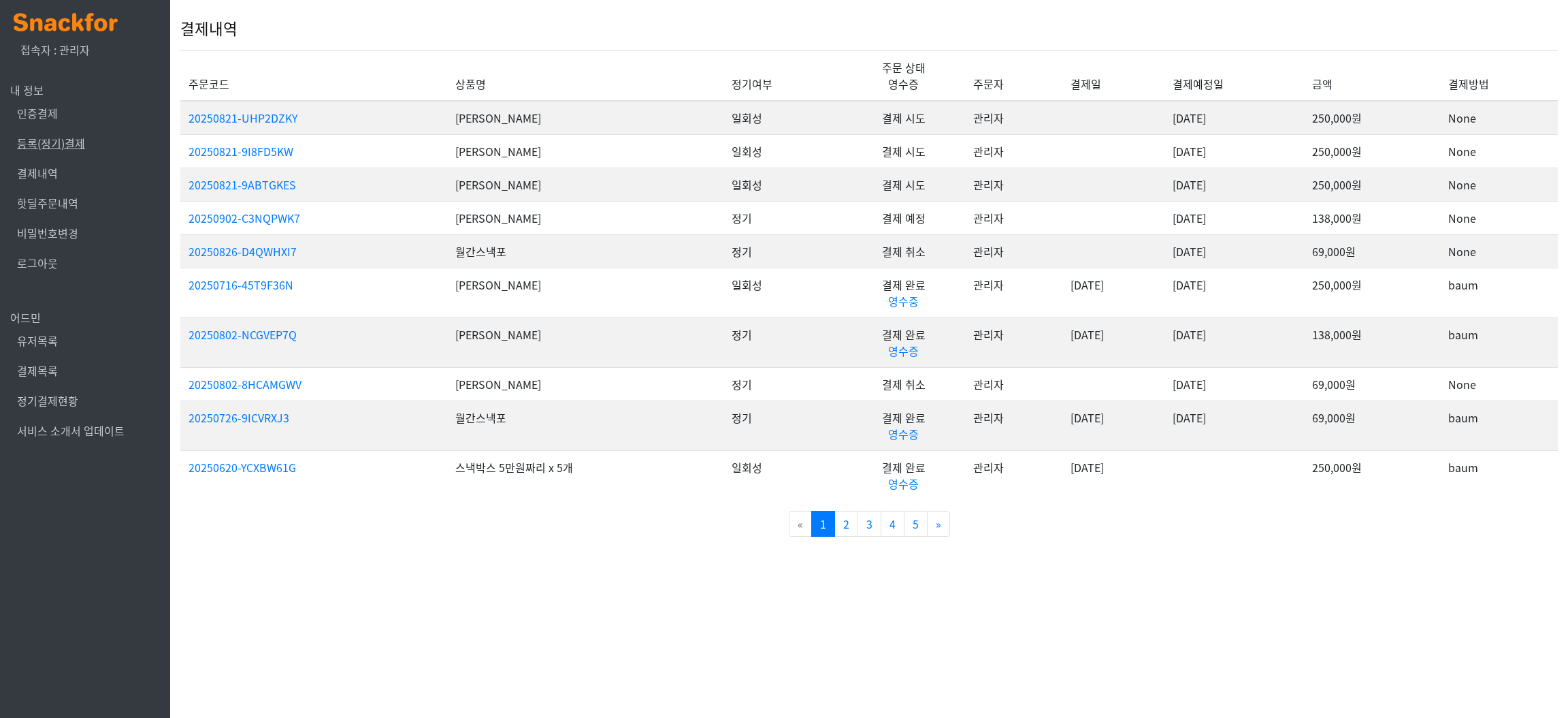
click at [64, 139] on link "등록(정기)결제" at bounding box center [50, 143] width 68 height 17
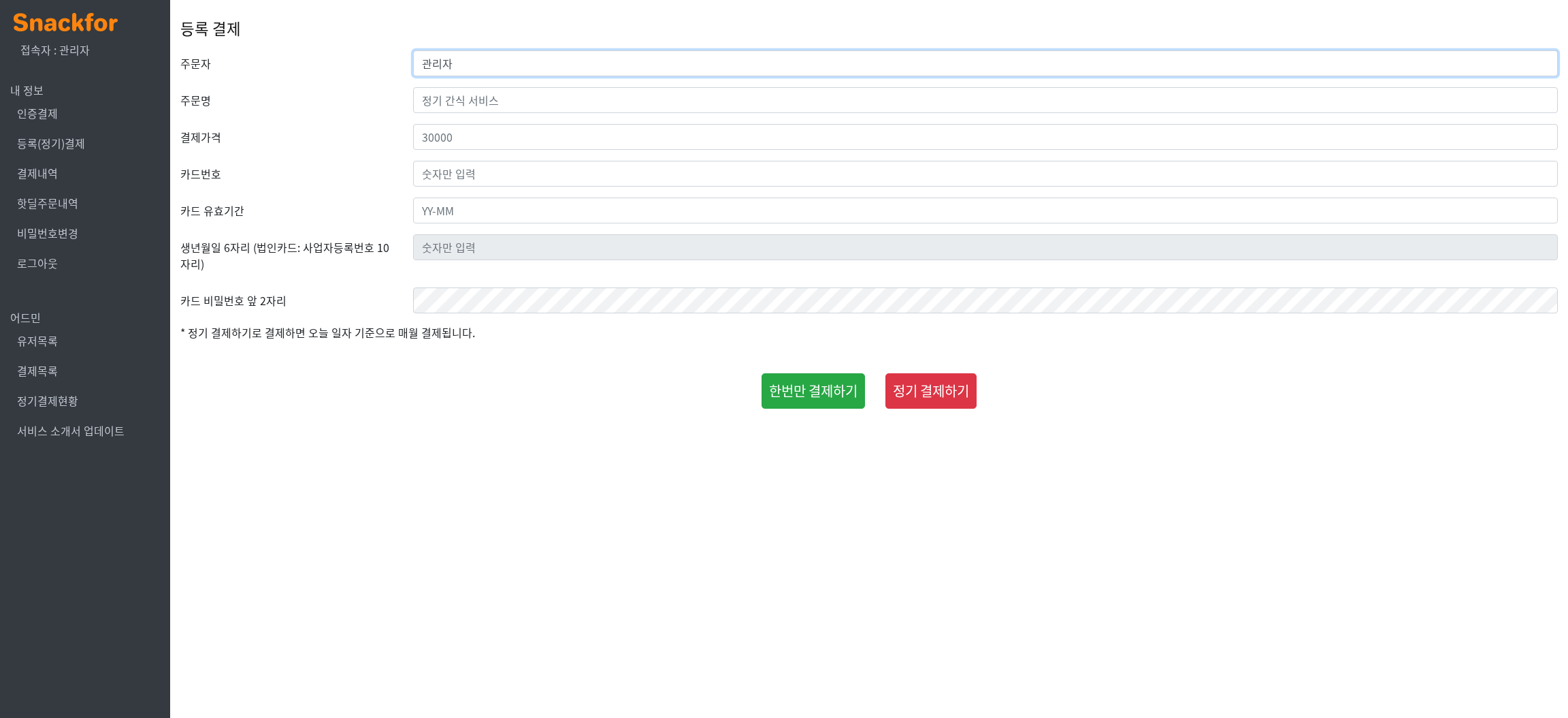
click at [493, 60] on input "관리자" at bounding box center [985, 63] width 1144 height 26
type input "관"
type input "t"
type input "삼성웰스토리"
type input "[PERSON_NAME]"
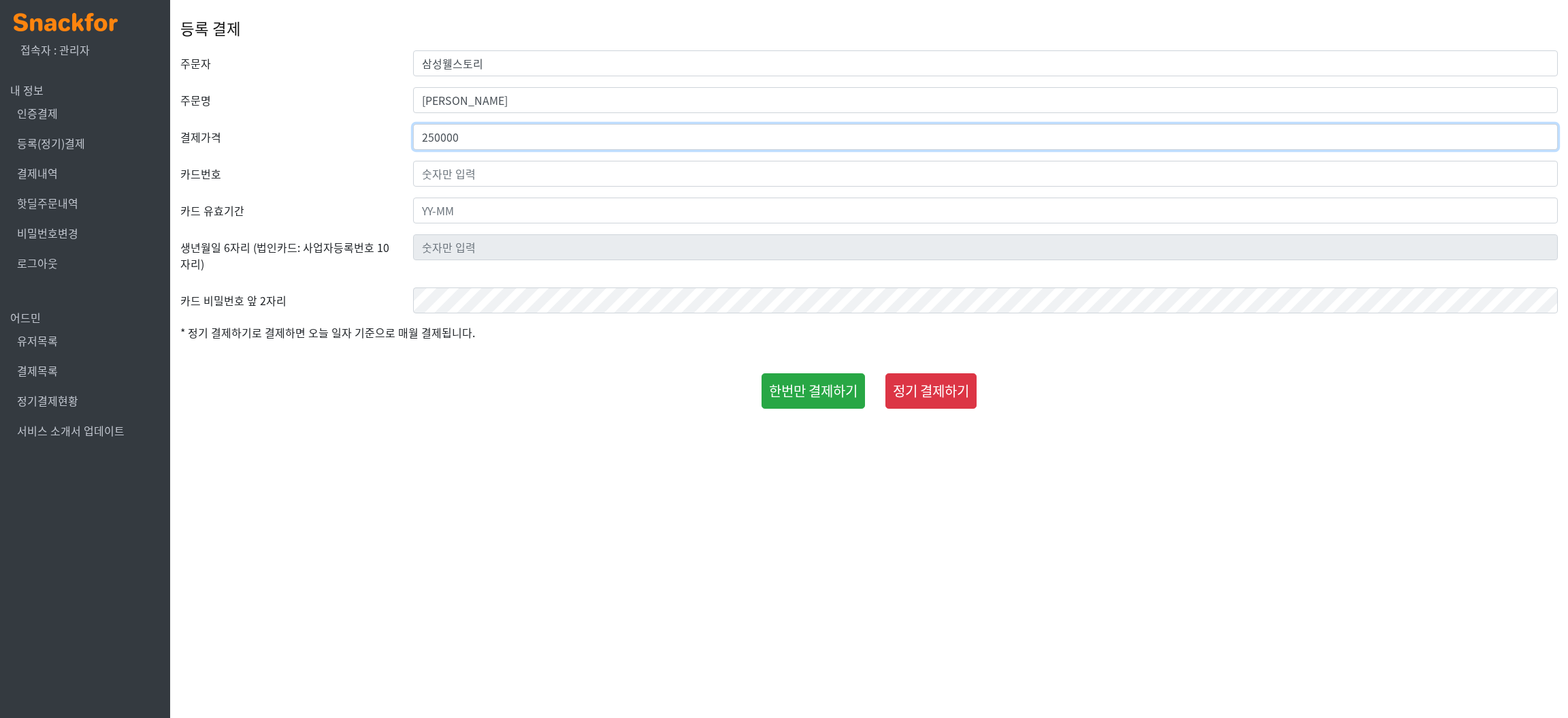
type input "250000"
paste input "9906-06"
type input "9906-06"
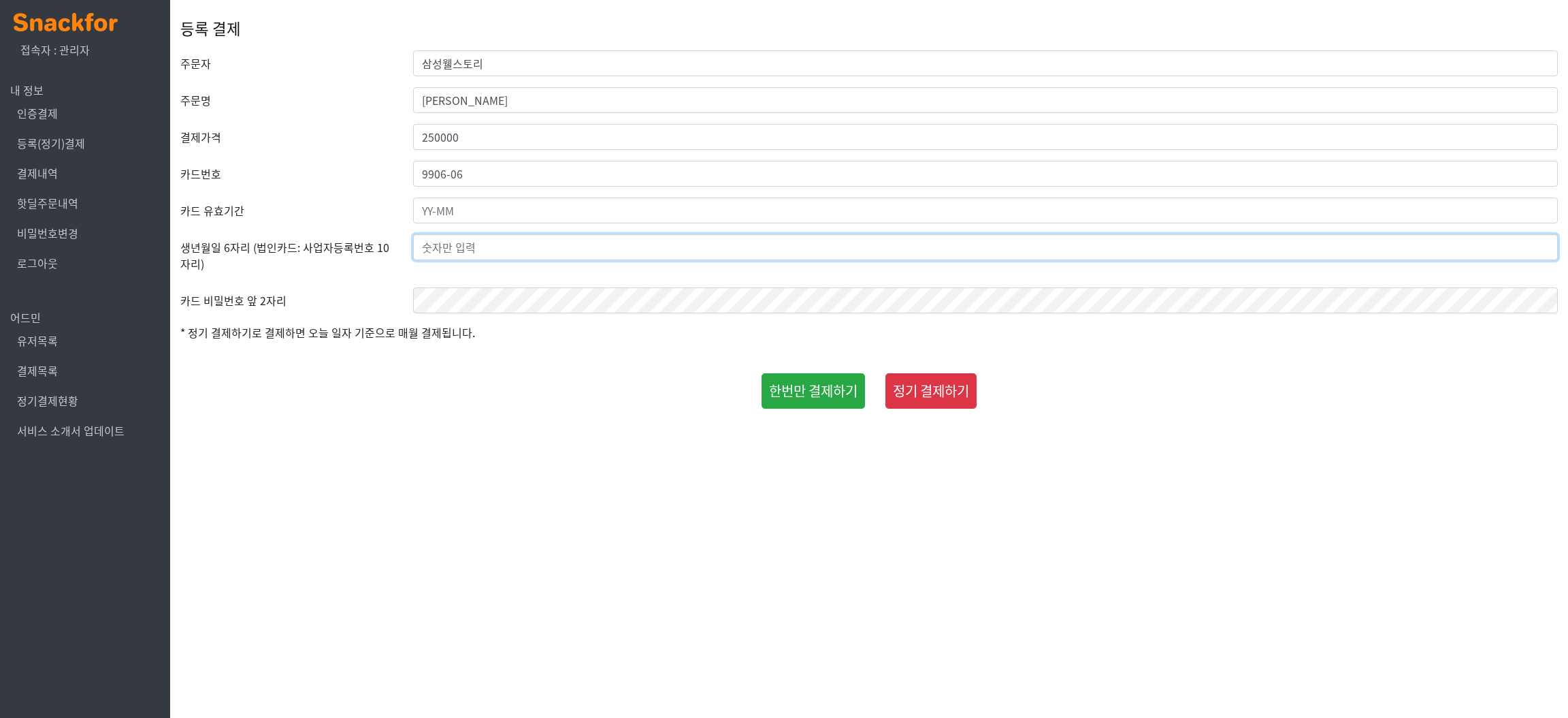
click at [492, 245] on input "text" at bounding box center [985, 248] width 1144 height 26
type input "990606"
click at [488, 206] on input "text" at bounding box center [985, 210] width 1144 height 26
type input "11-29"
click at [497, 181] on input "9906-06" at bounding box center [985, 173] width 1144 height 26
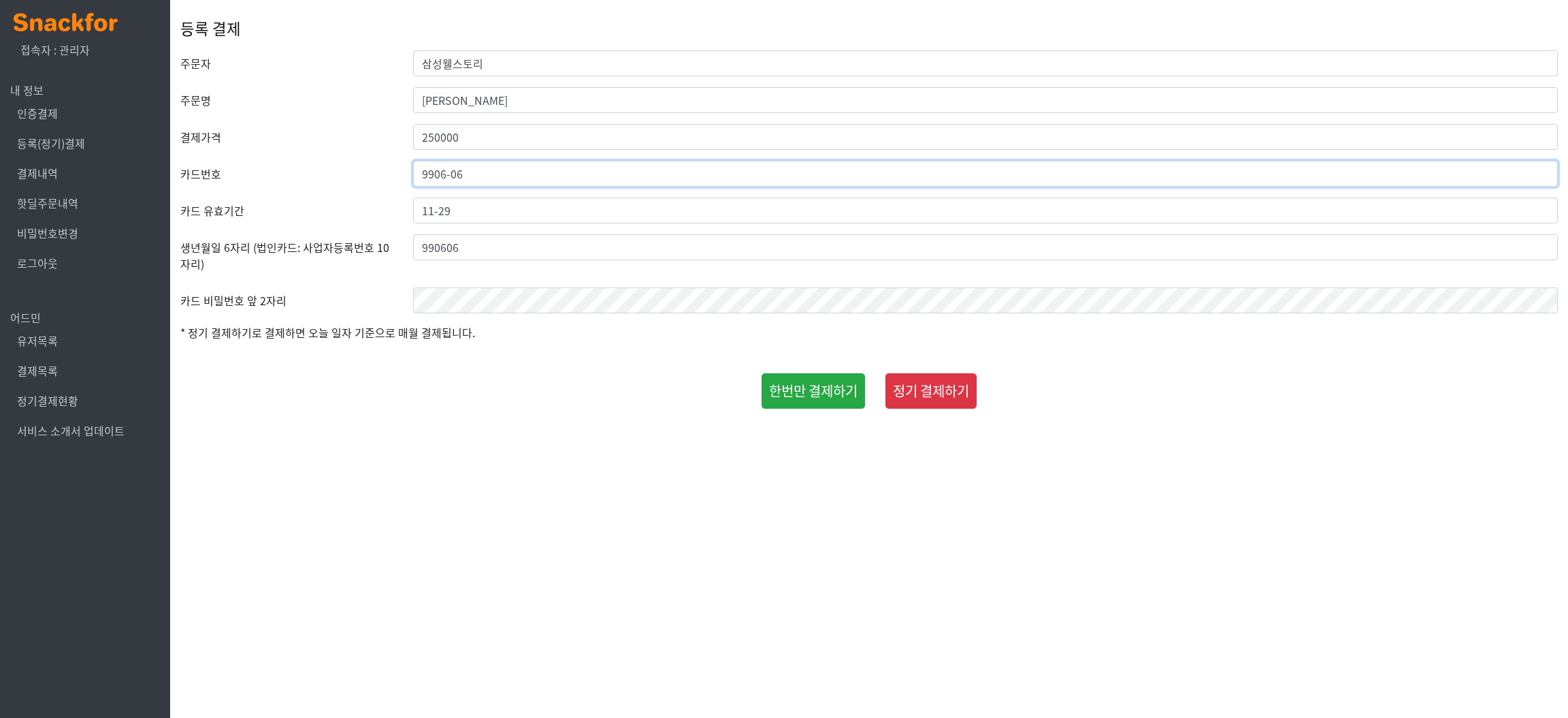
click at [497, 181] on input "9906-06" at bounding box center [985, 173] width 1144 height 26
drag, startPoint x: 1467, startPoint y: 480, endPoint x: 1133, endPoint y: 359, distance: 355.2
click at [1467, 415] on html "x 접속자 : 관리자 내 정보 인증결제 등록(정기)결제 결제내역 핫딜주문내역 비밀번호변경 로그아웃 어드민 유저목록 결제목록 정기결제현황 서비스…" at bounding box center [784, 207] width 1568 height 415
click at [465, 171] on input "9906-06" at bounding box center [985, 173] width 1144 height 26
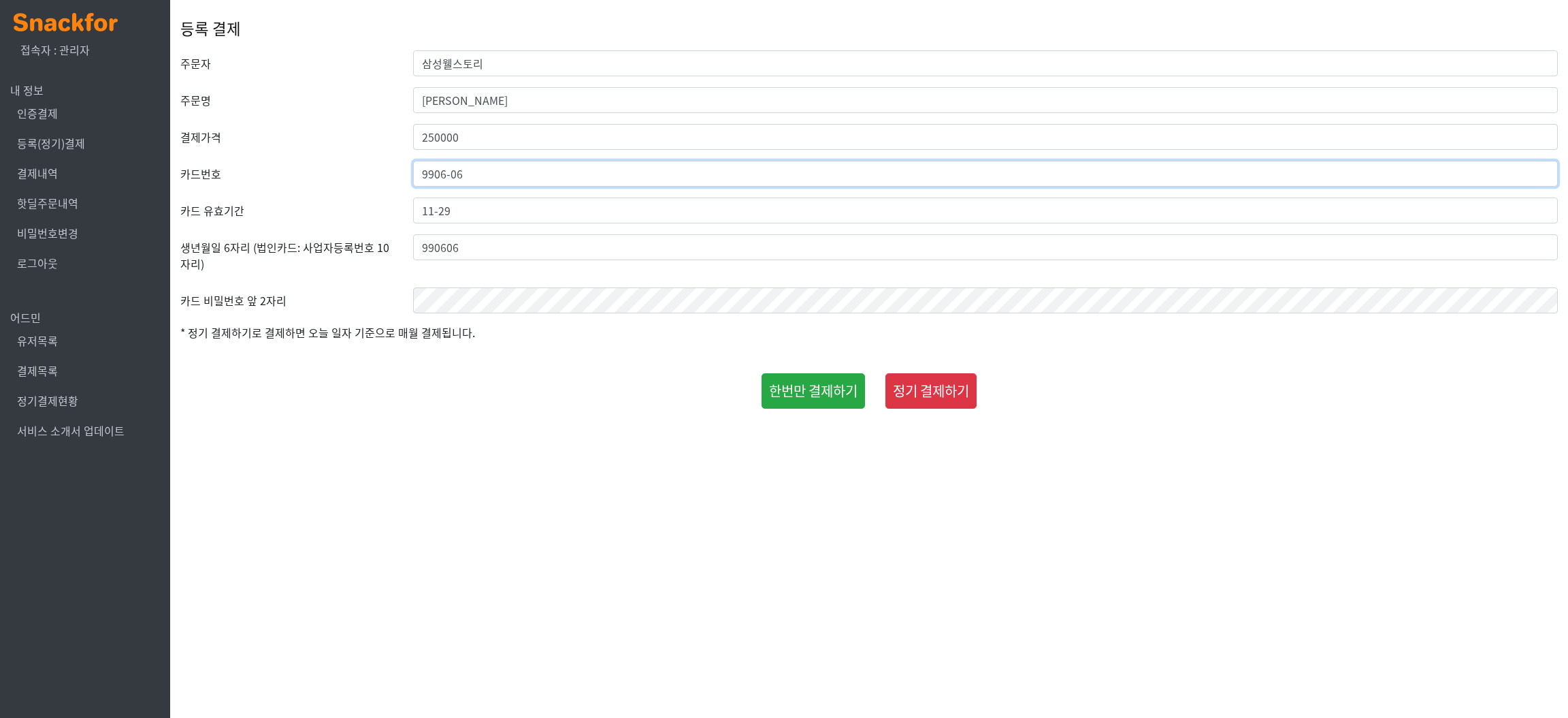
click at [465, 171] on input "9906-06" at bounding box center [985, 173] width 1144 height 26
paste input "9410-8529-1169-6100"
type input "9410-8529-1169-6100"
click at [337, 415] on html "x 접속자 : 관리자 내 정보 인증결제 등록(정기)결제 결제내역 핫딜주문내역 비밀번호변경 로그아웃 어드민 유저목록 결제목록 정기결제현황 서비스…" at bounding box center [784, 207] width 1568 height 415
click at [770, 396] on button "한번만 결제하기" at bounding box center [813, 391] width 104 height 36
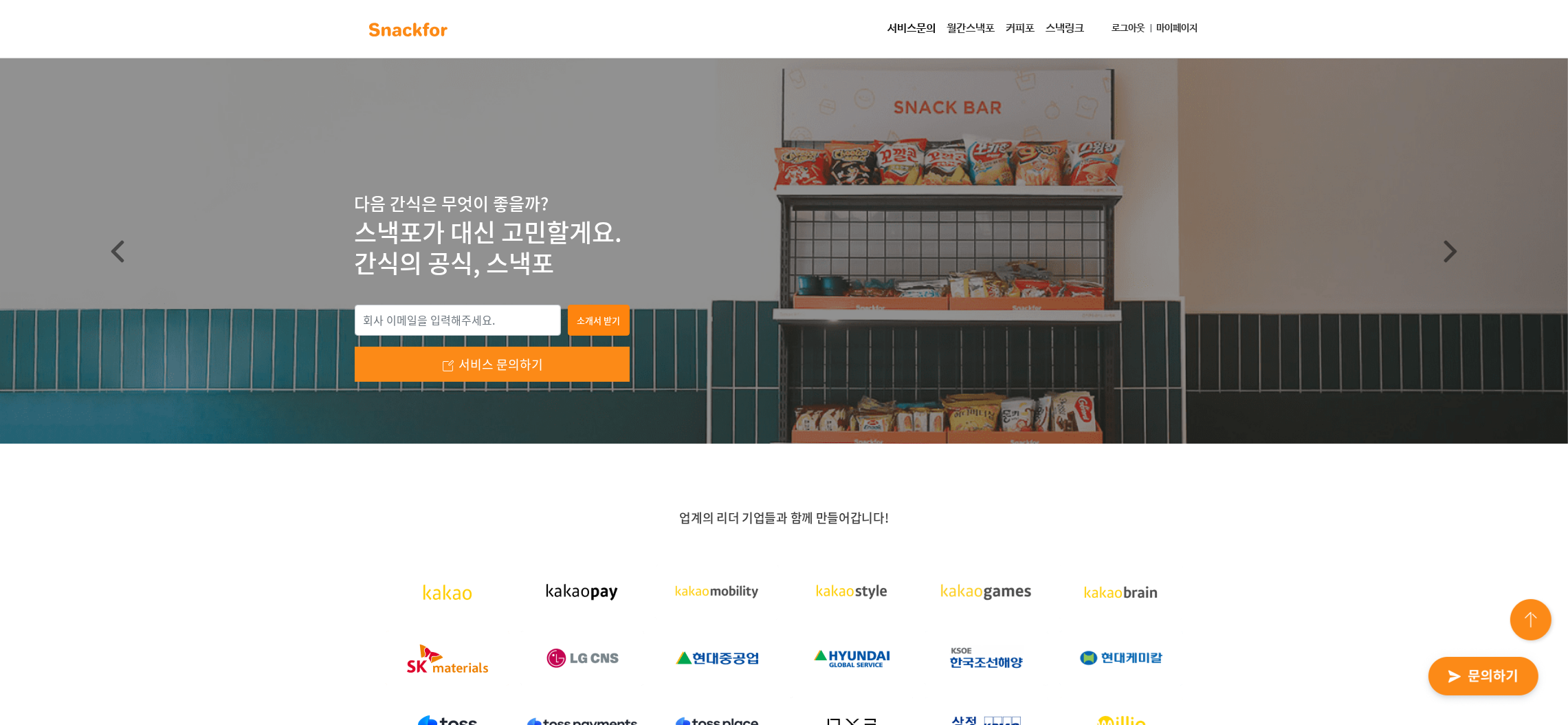
click at [1175, 29] on link "마이페이지" at bounding box center [1178, 28] width 52 height 25
